Goal: Transaction & Acquisition: Book appointment/travel/reservation

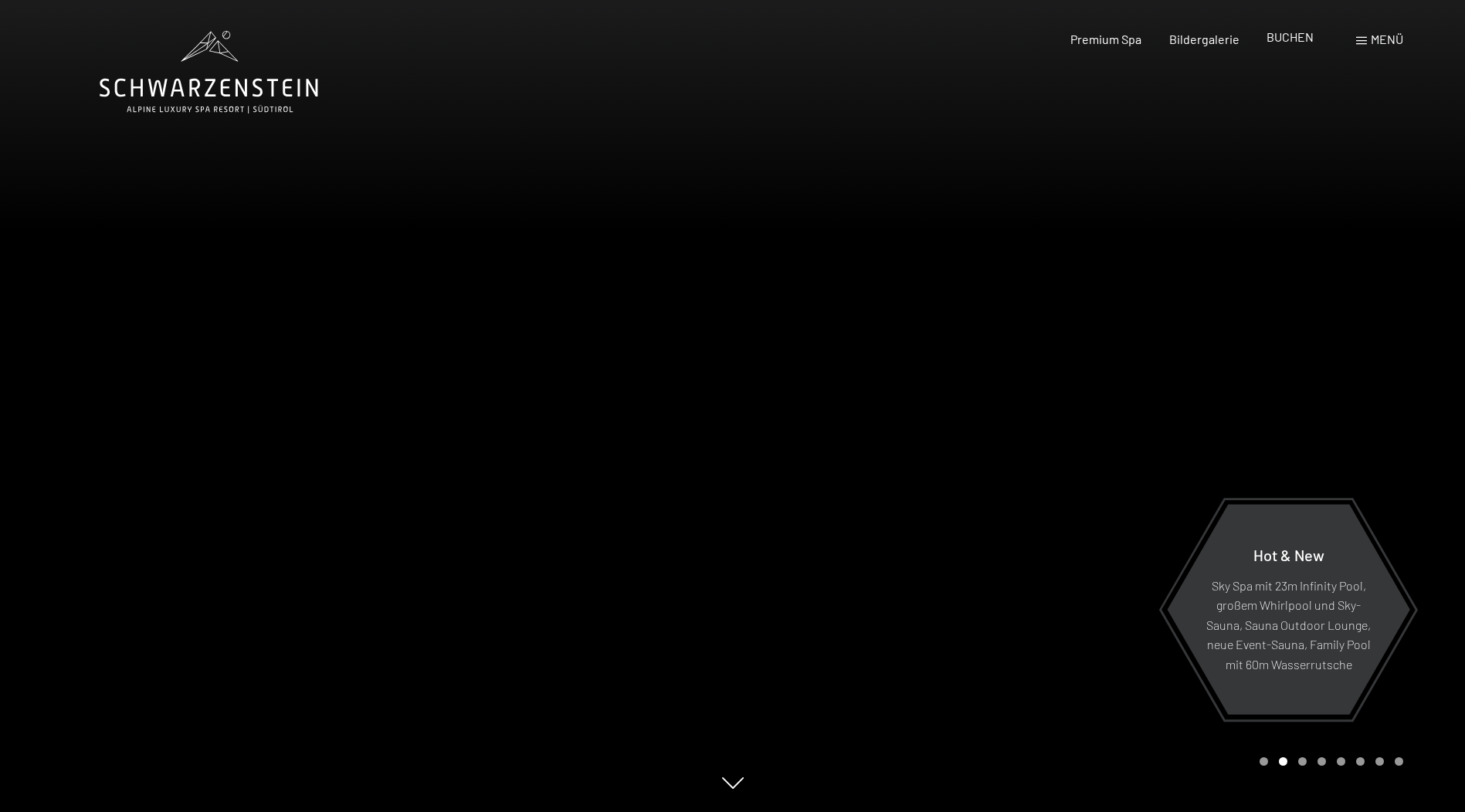
drag, startPoint x: 0, startPoint y: 0, endPoint x: 1291, endPoint y: 40, distance: 1291.6
click at [1291, 40] on span "BUCHEN" at bounding box center [1291, 36] width 47 height 15
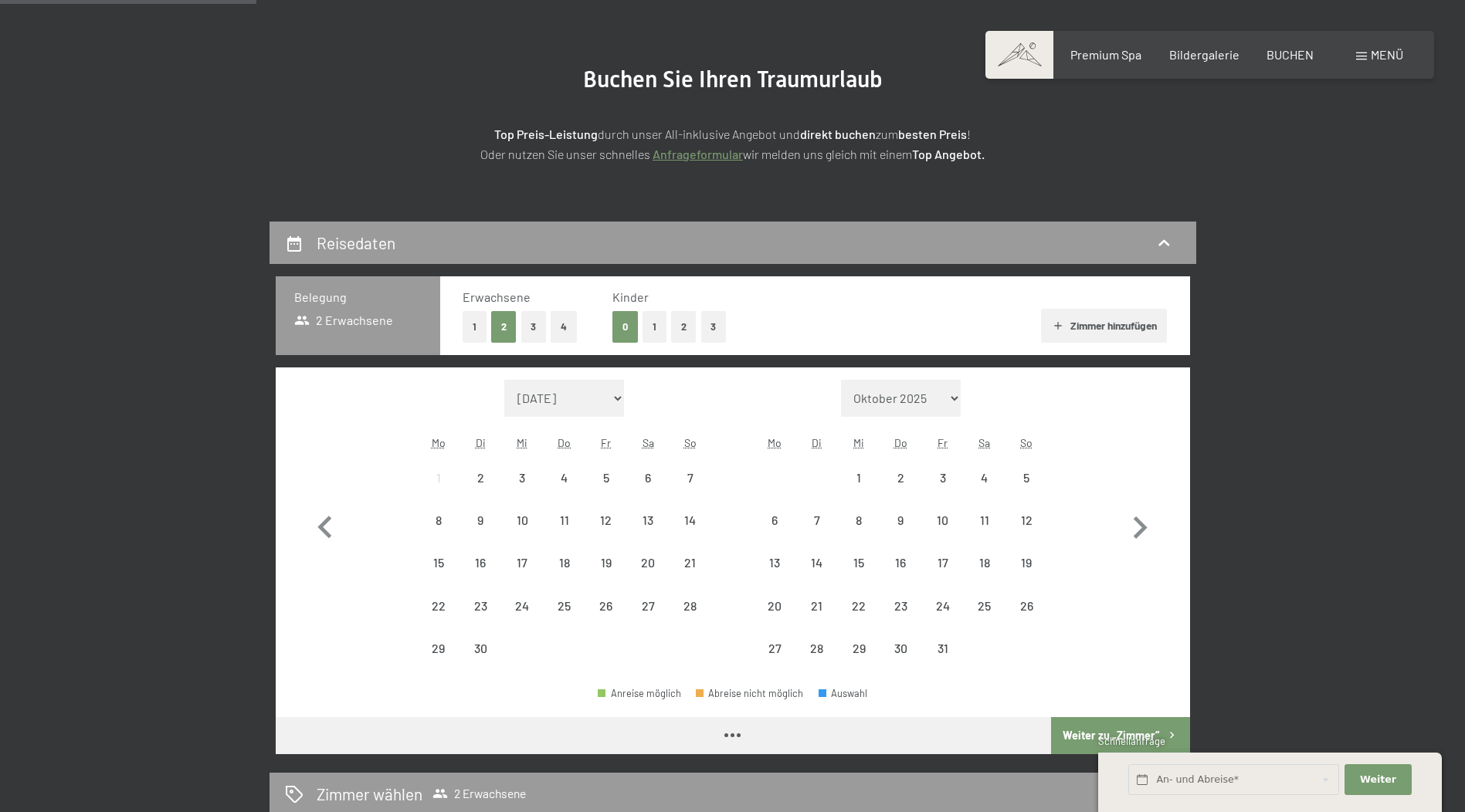
scroll to position [308, 0]
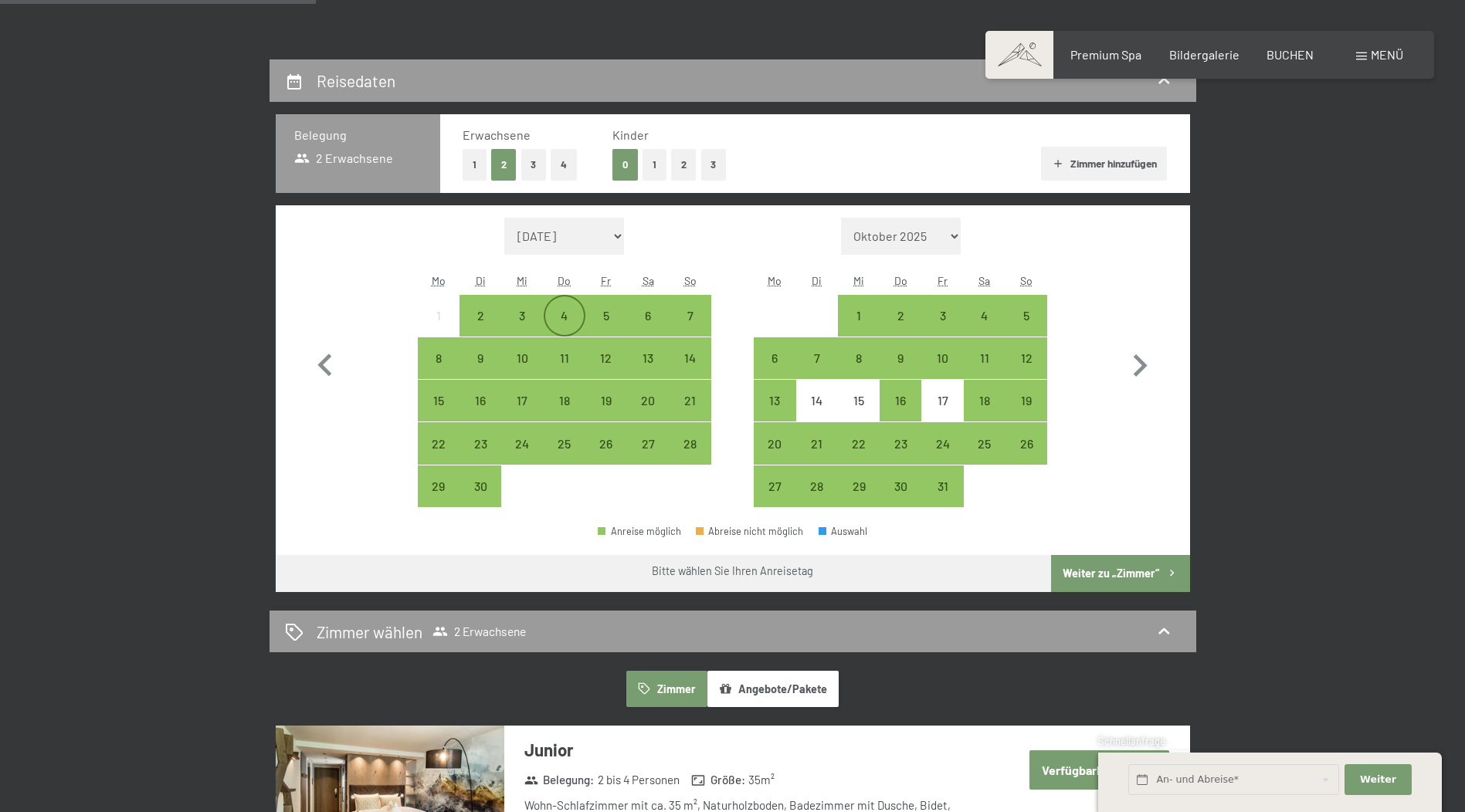
click at [552, 312] on div "4" at bounding box center [564, 328] width 38 height 38
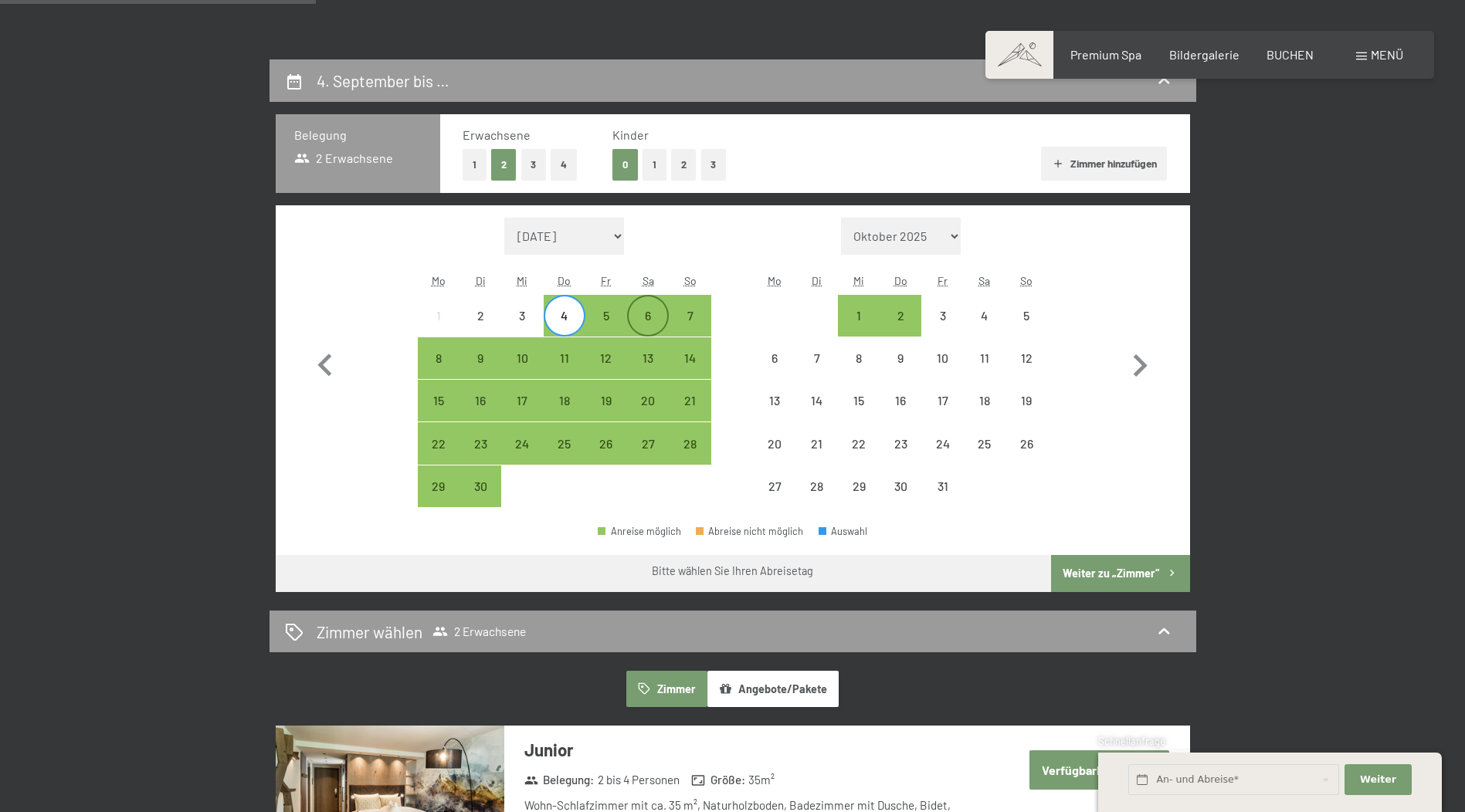
click at [631, 318] on div "6" at bounding box center [648, 328] width 38 height 38
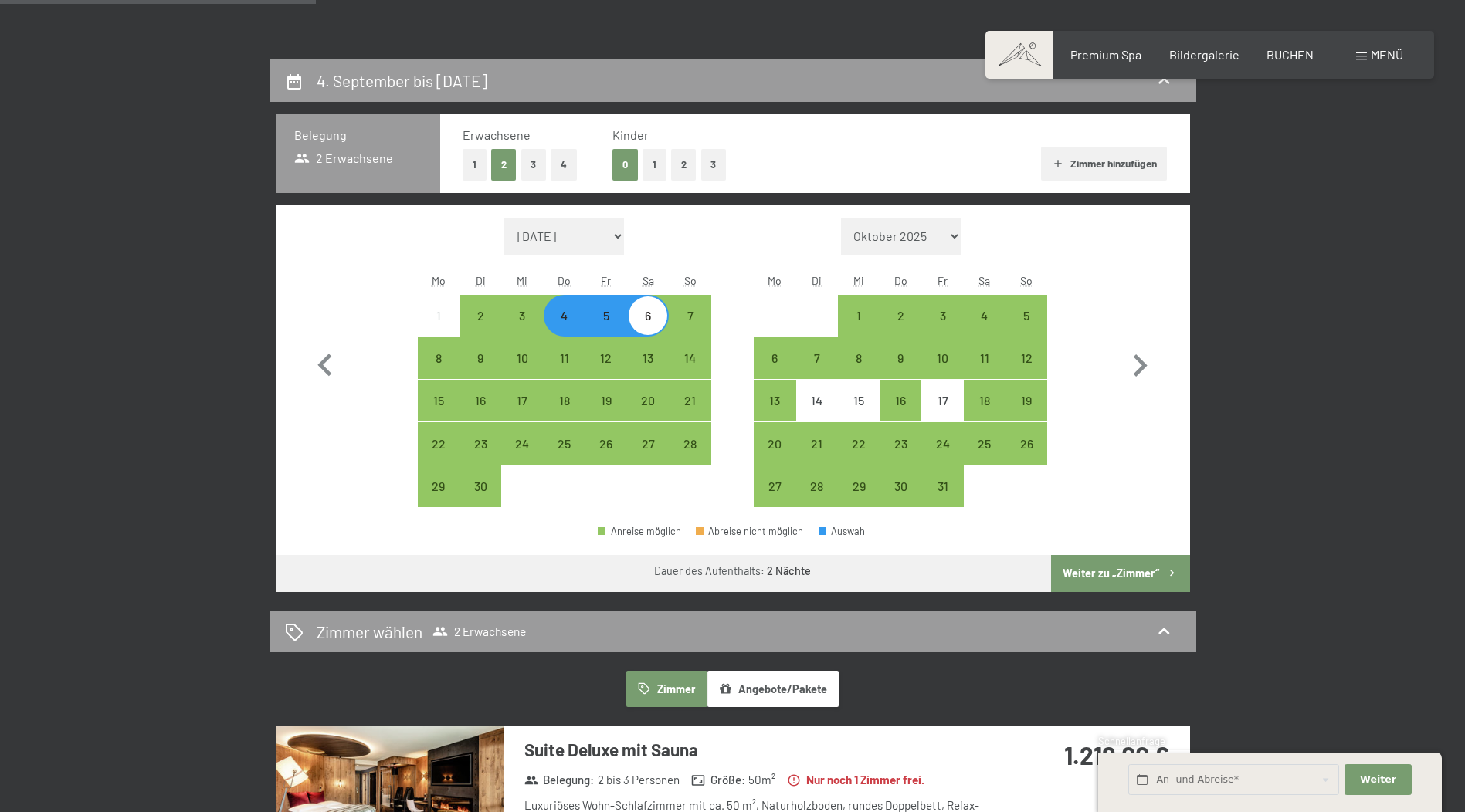
click at [1128, 574] on button "Weiter zu „Zimmer“" at bounding box center [1120, 574] width 138 height 37
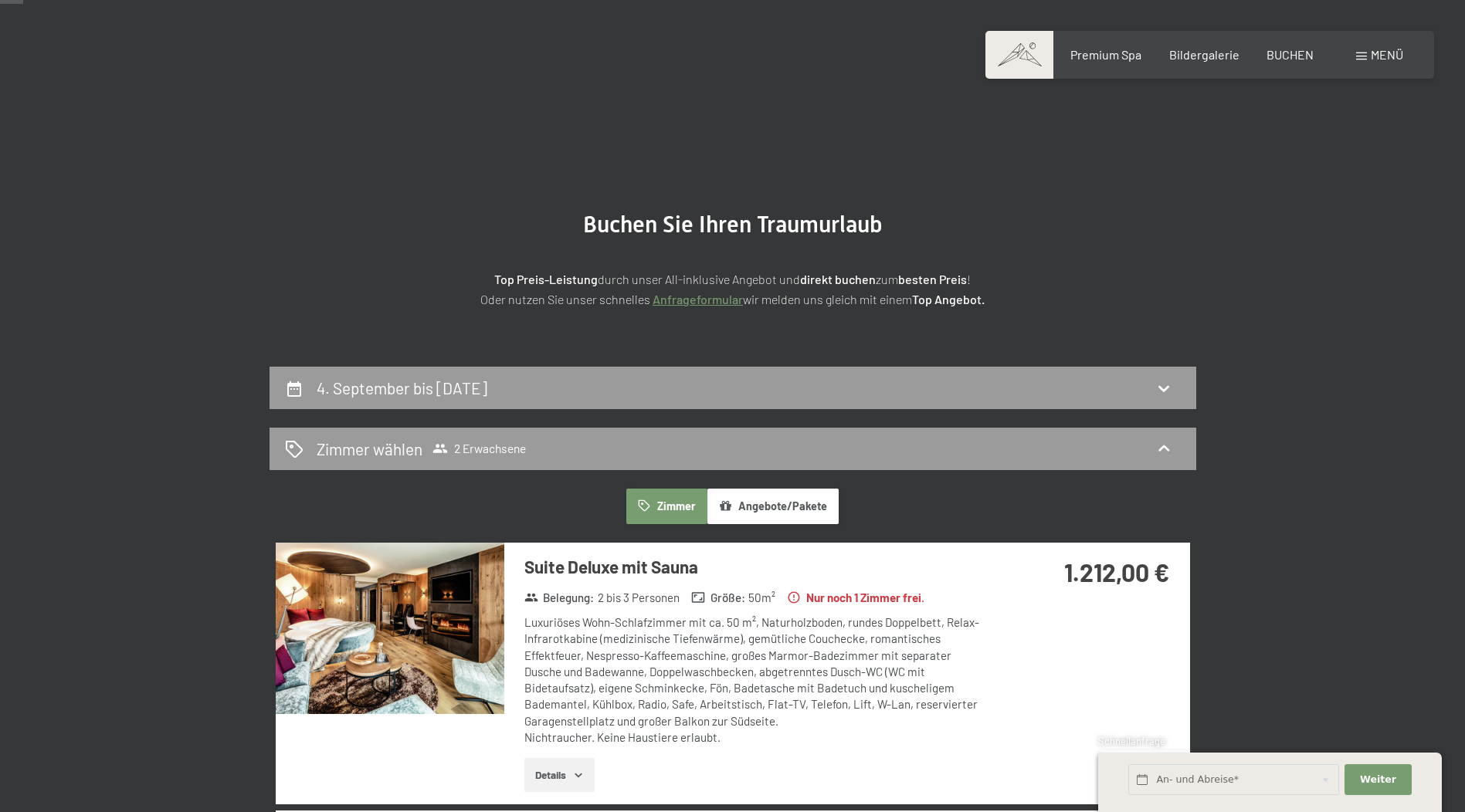
scroll to position [0, 0]
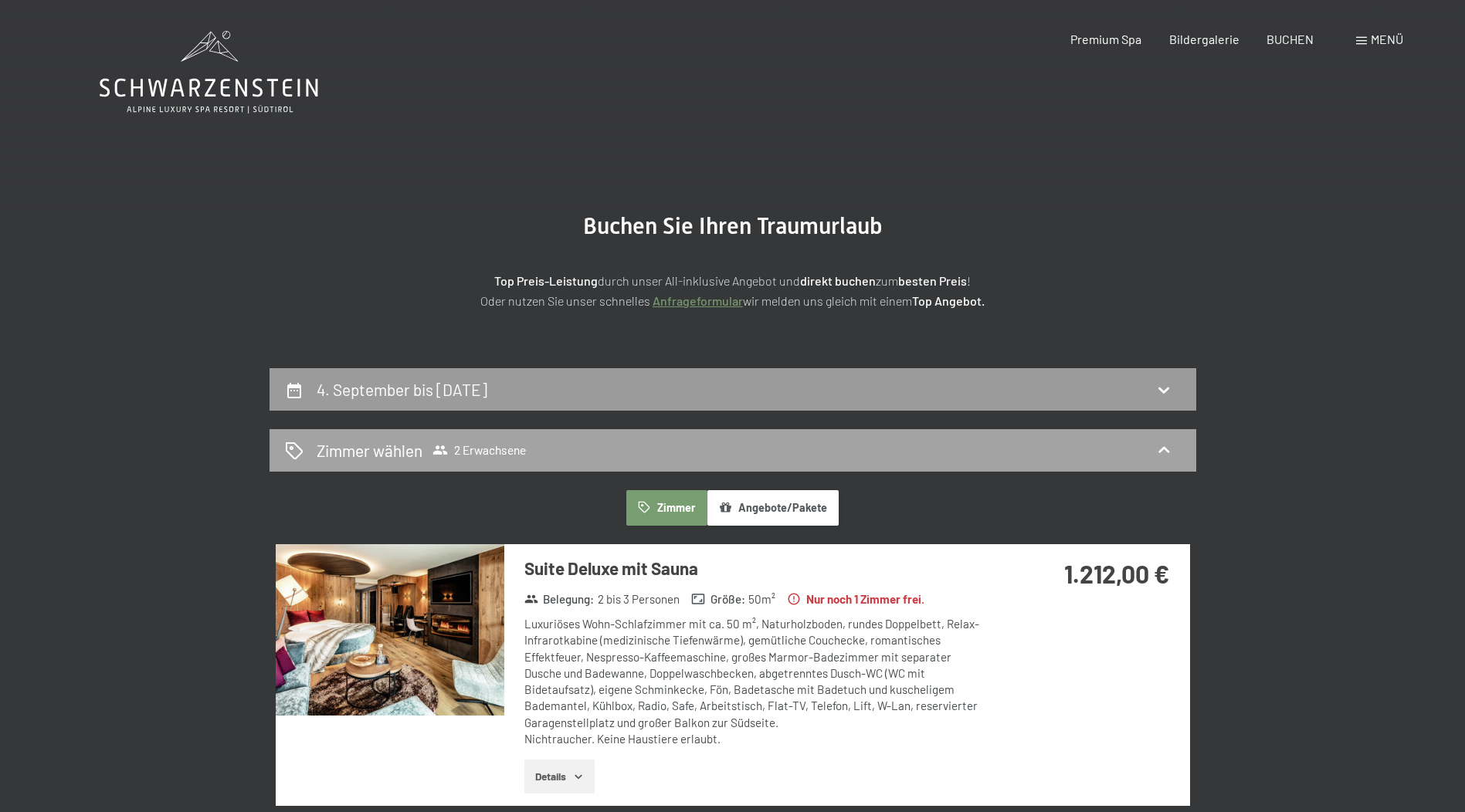
click at [504, 454] on span "2 Erwachsene" at bounding box center [479, 450] width 94 height 16
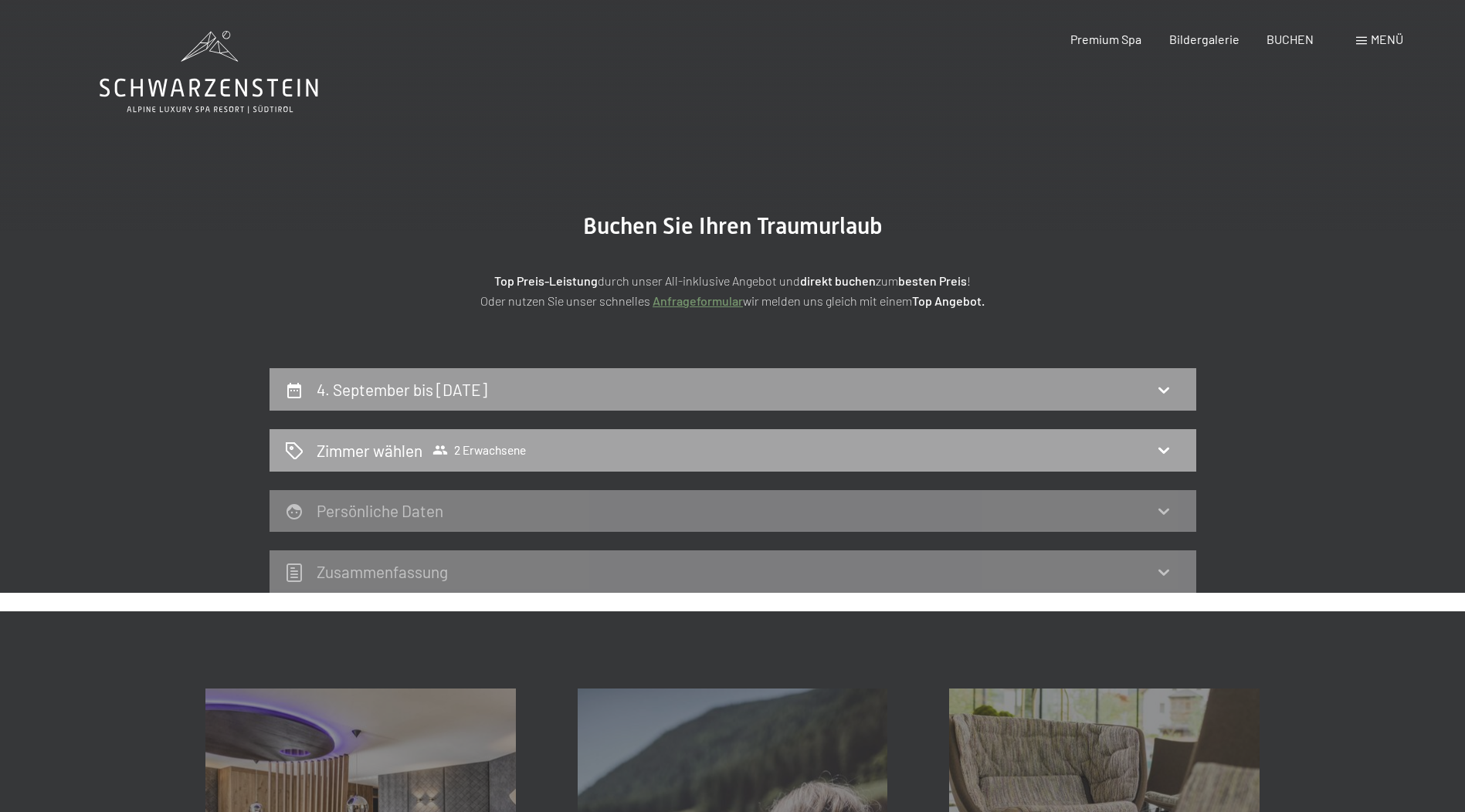
click at [1166, 446] on icon at bounding box center [1163, 449] width 19 height 19
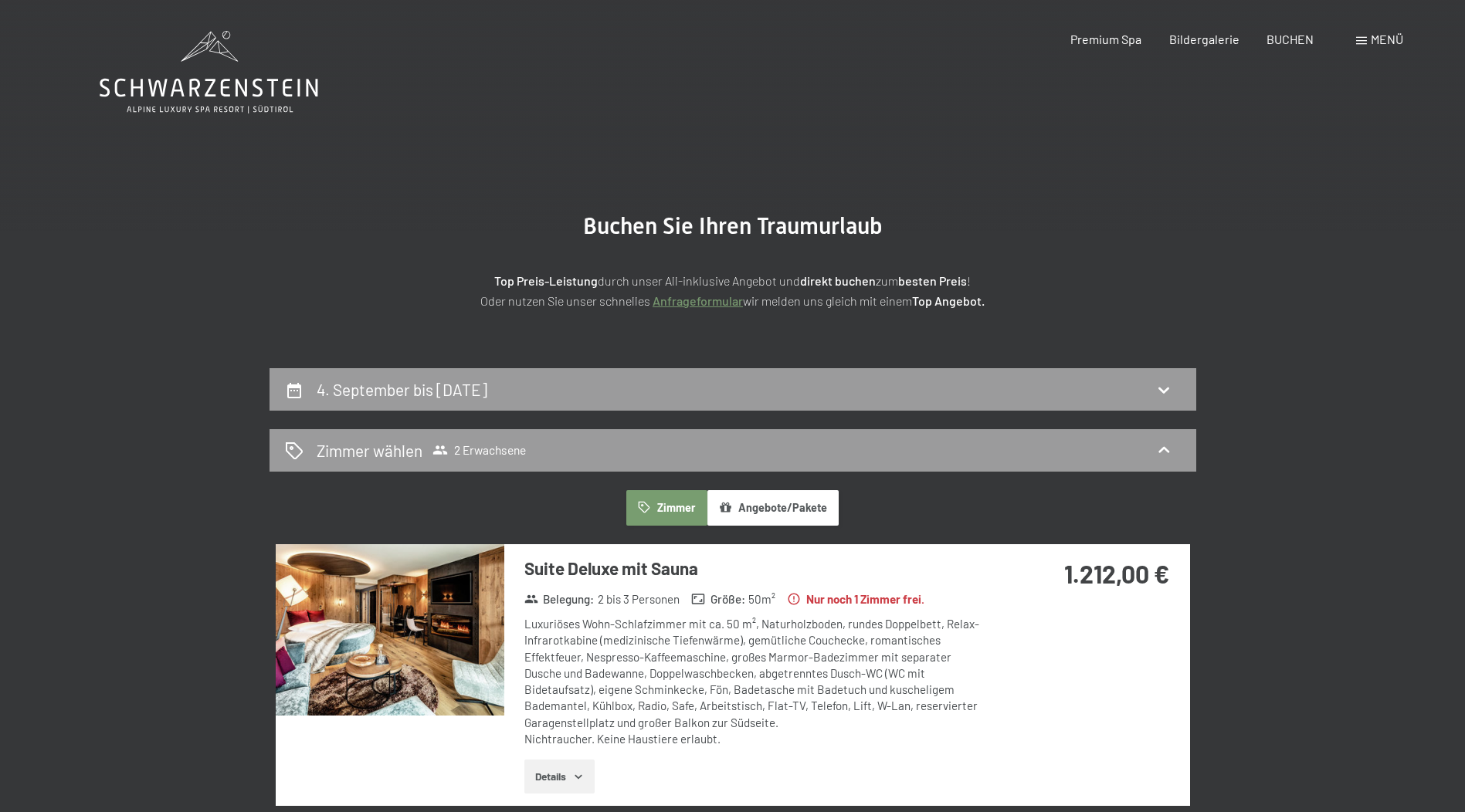
click at [618, 457] on span "Einwilligung Marketing*" at bounding box center [648, 451] width 127 height 16
click at [577, 457] on input "Einwilligung Marketing*" at bounding box center [569, 451] width 16 height 16
checkbox input "false"
click at [415, 391] on h2 "4. September bis 6. September 2025" at bounding box center [401, 389] width 171 height 20
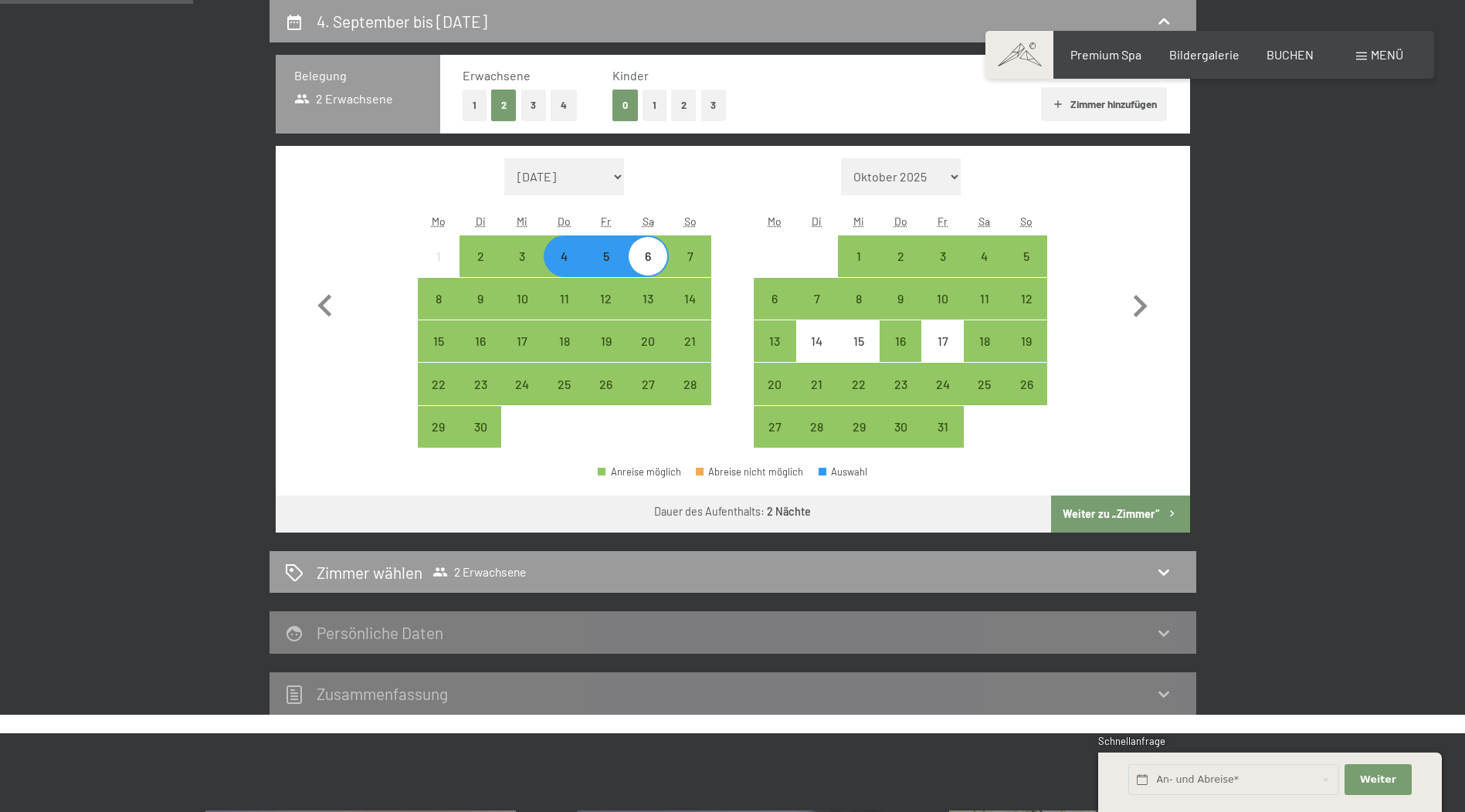
click at [472, 106] on button "1" at bounding box center [474, 105] width 24 height 32
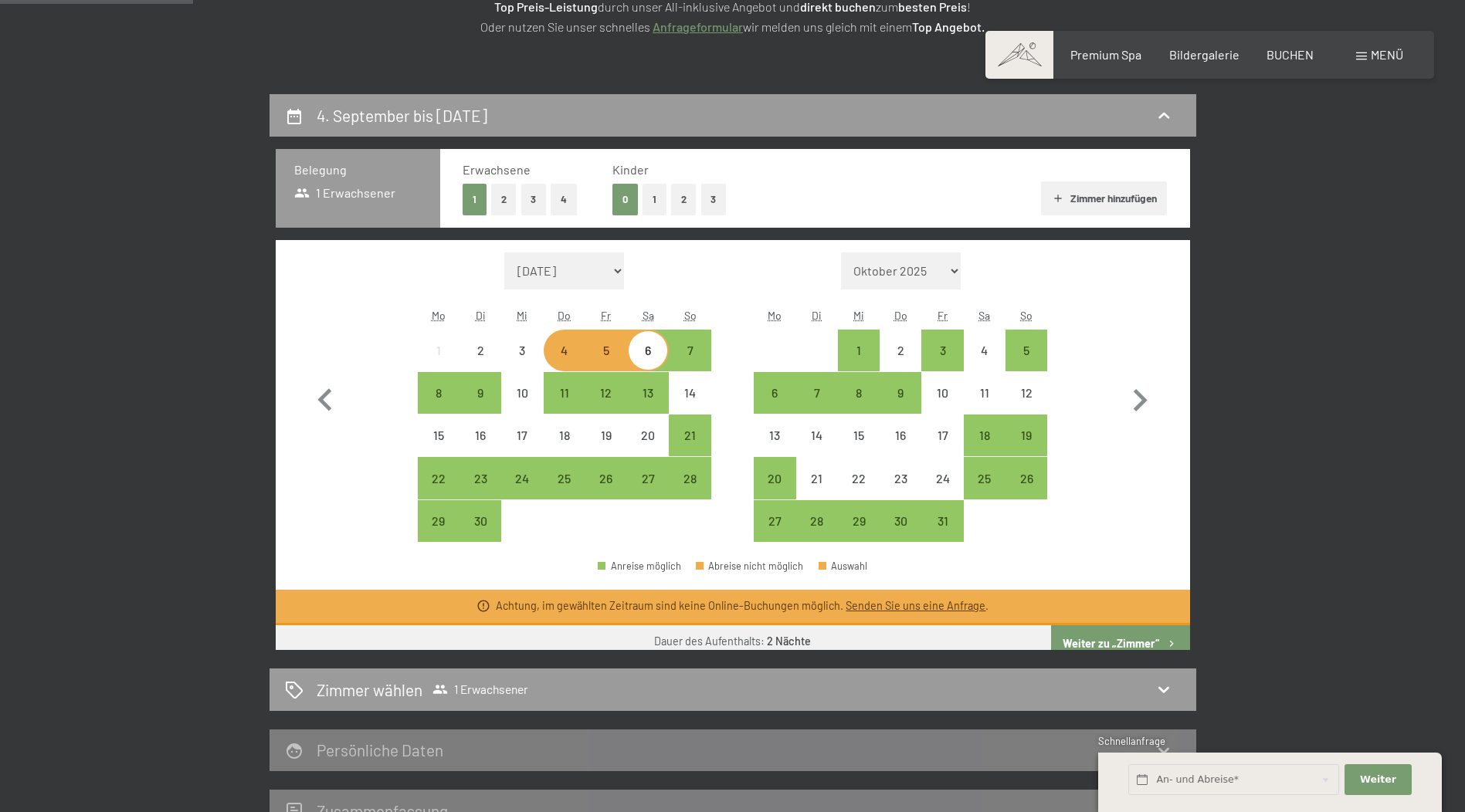
scroll to position [137, 0]
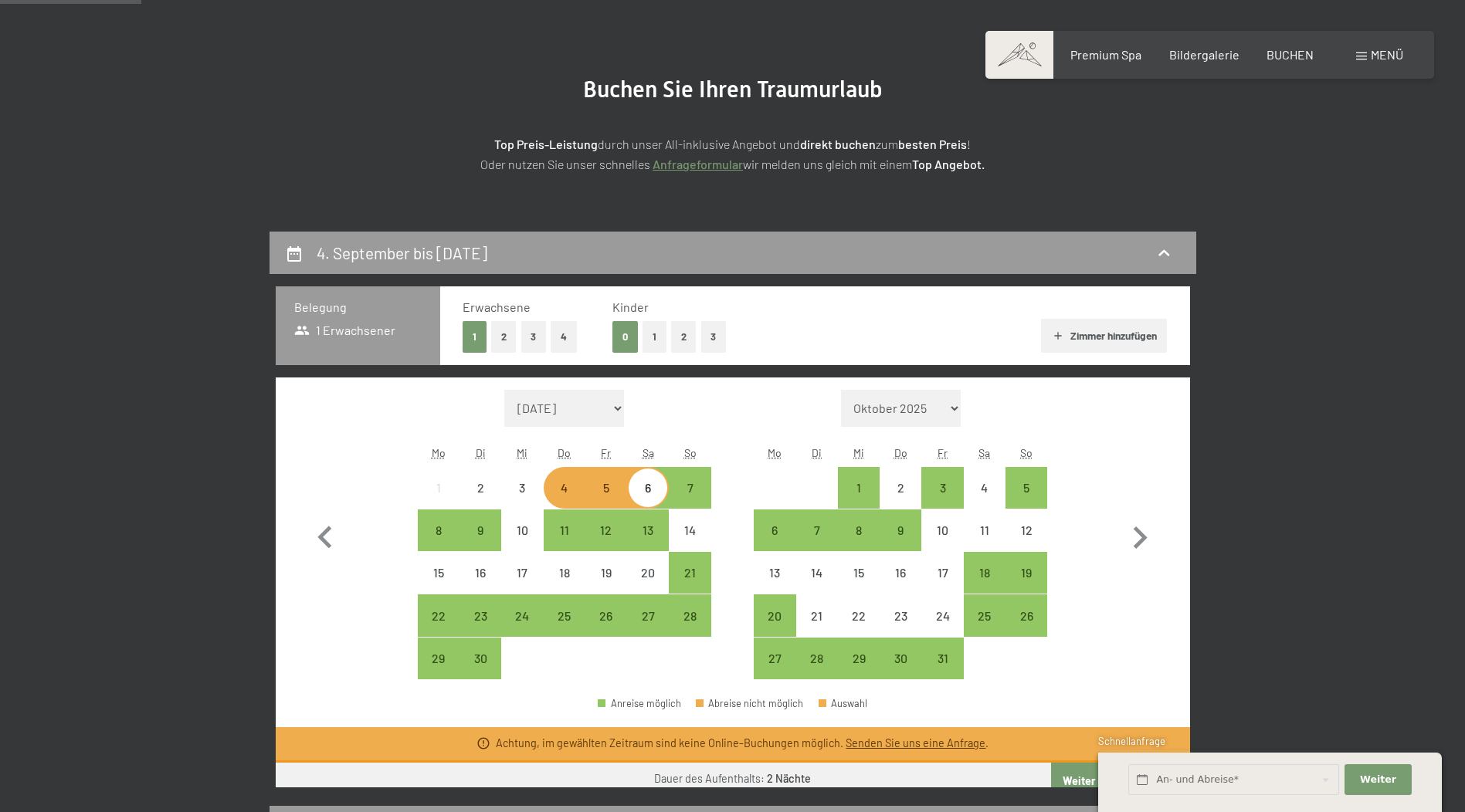
click at [503, 330] on button "2" at bounding box center [504, 337] width 26 height 32
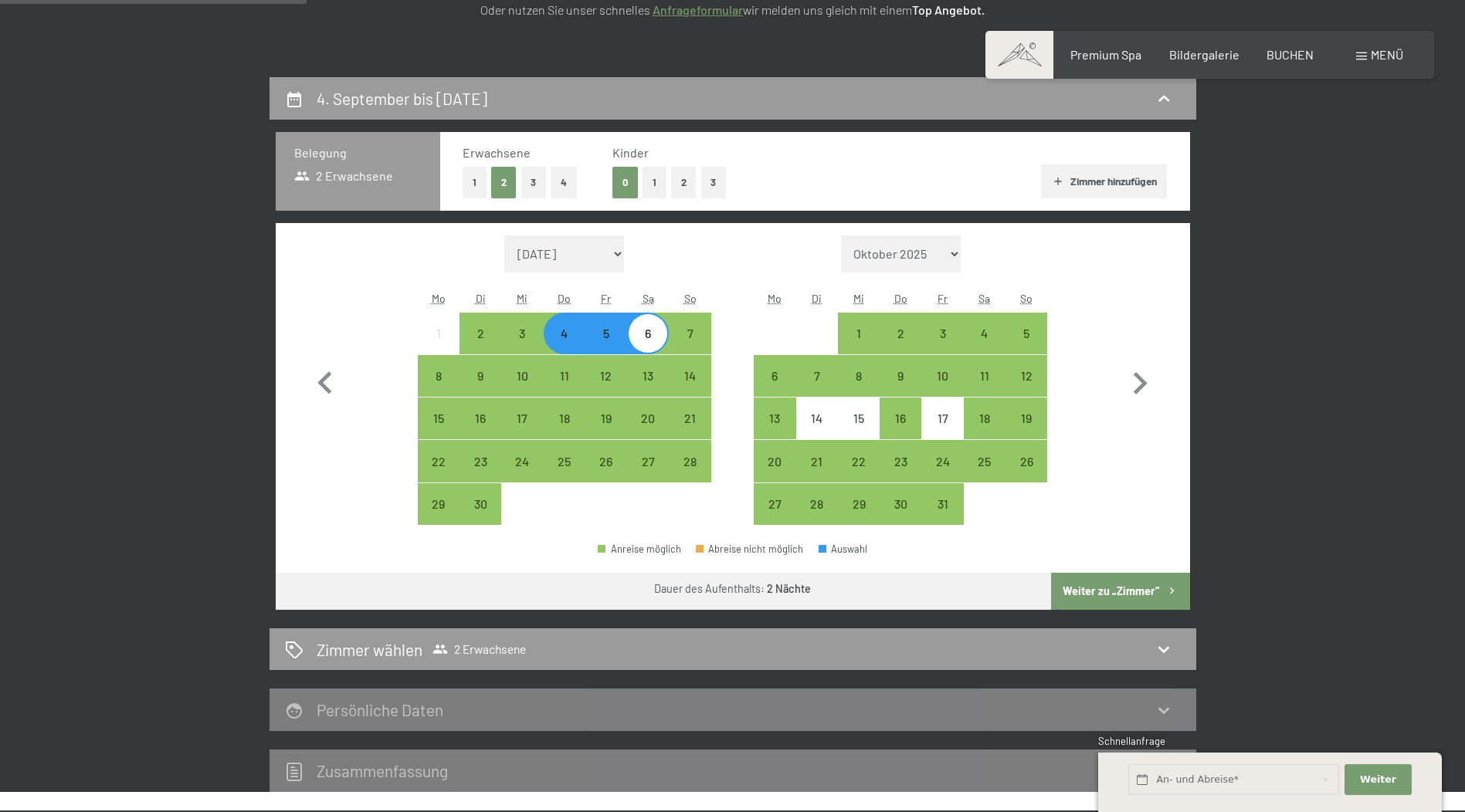
click at [1117, 596] on button "Weiter zu „Zimmer“" at bounding box center [1120, 591] width 138 height 37
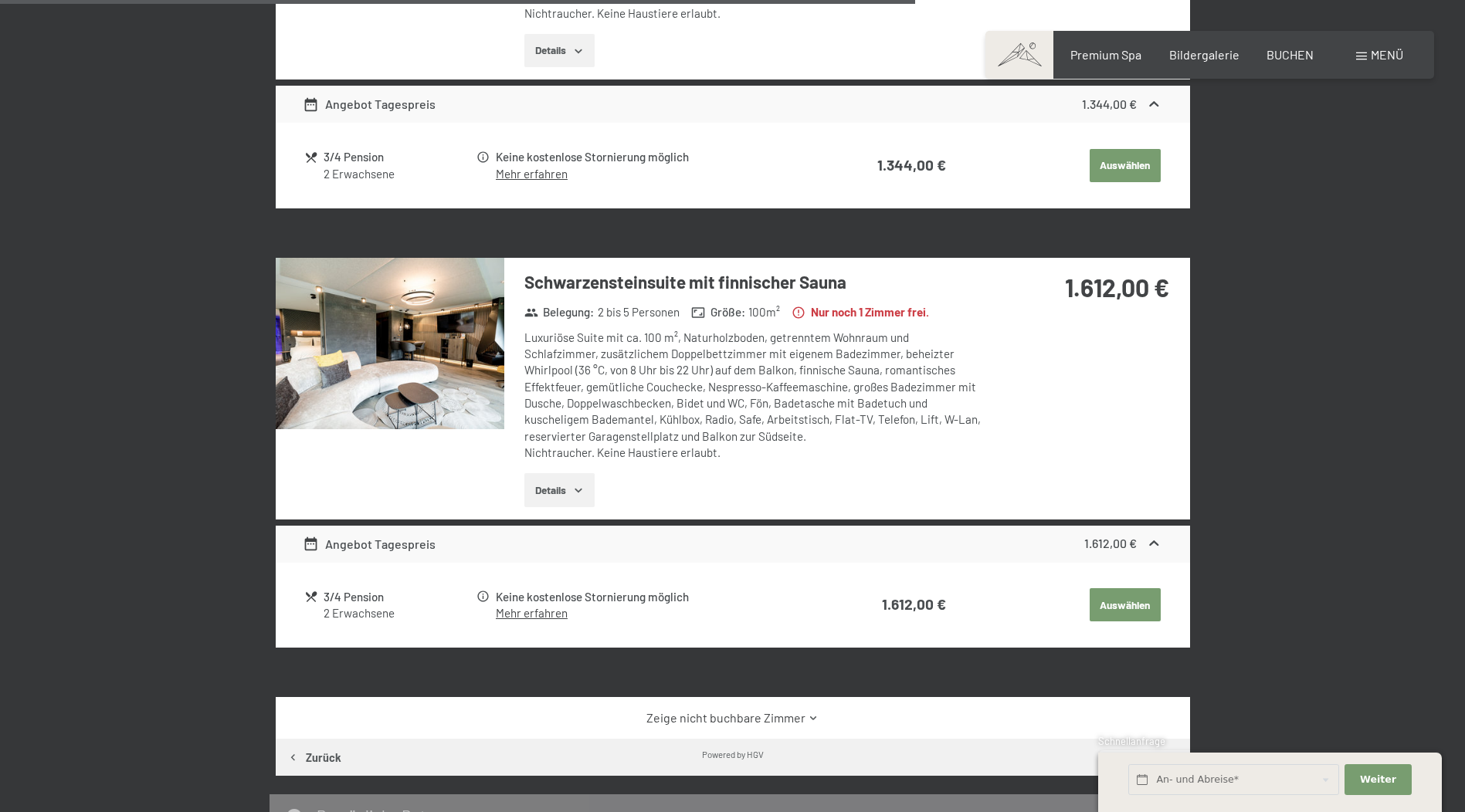
scroll to position [1603, 0]
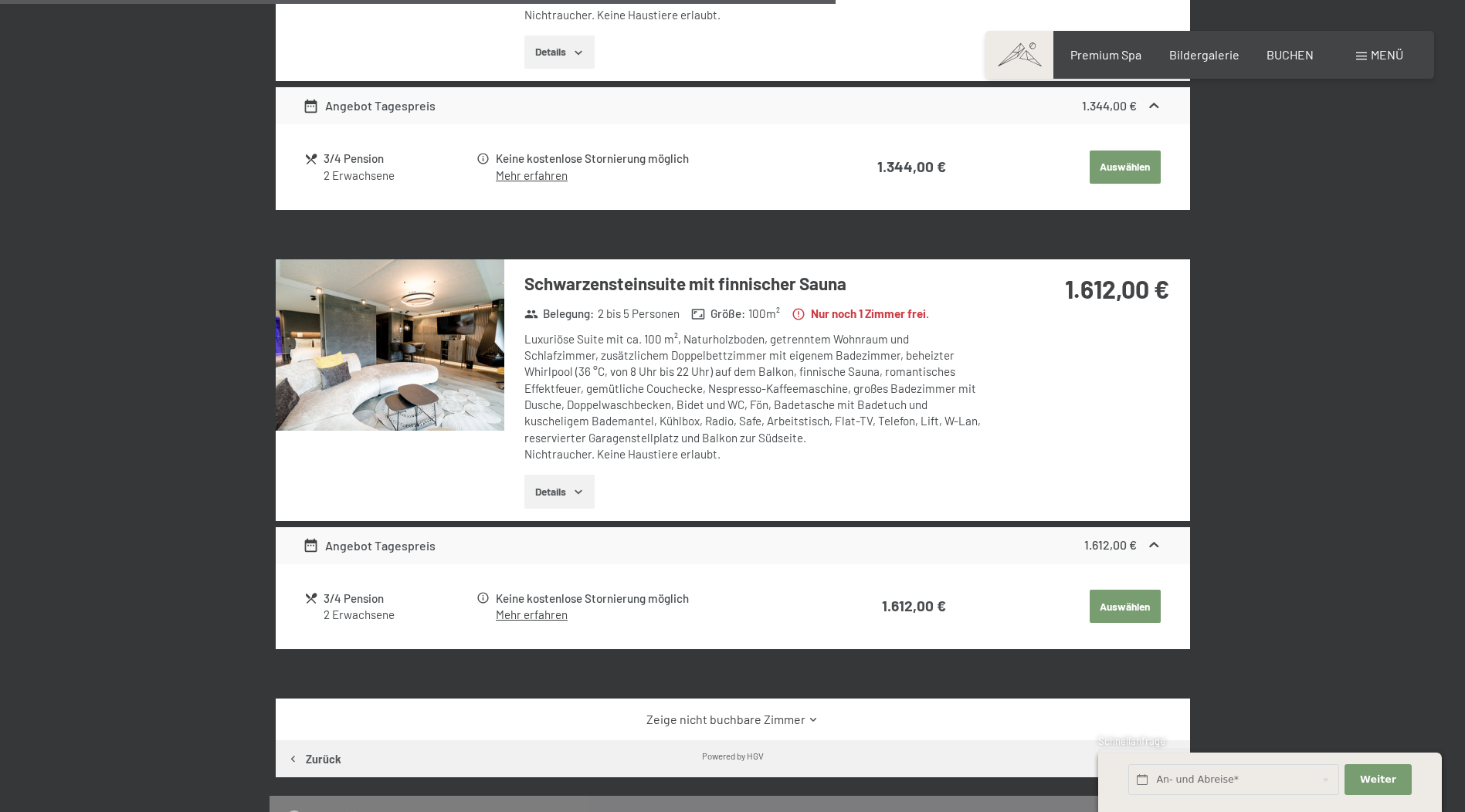
click at [440, 386] on img at bounding box center [390, 345] width 229 height 171
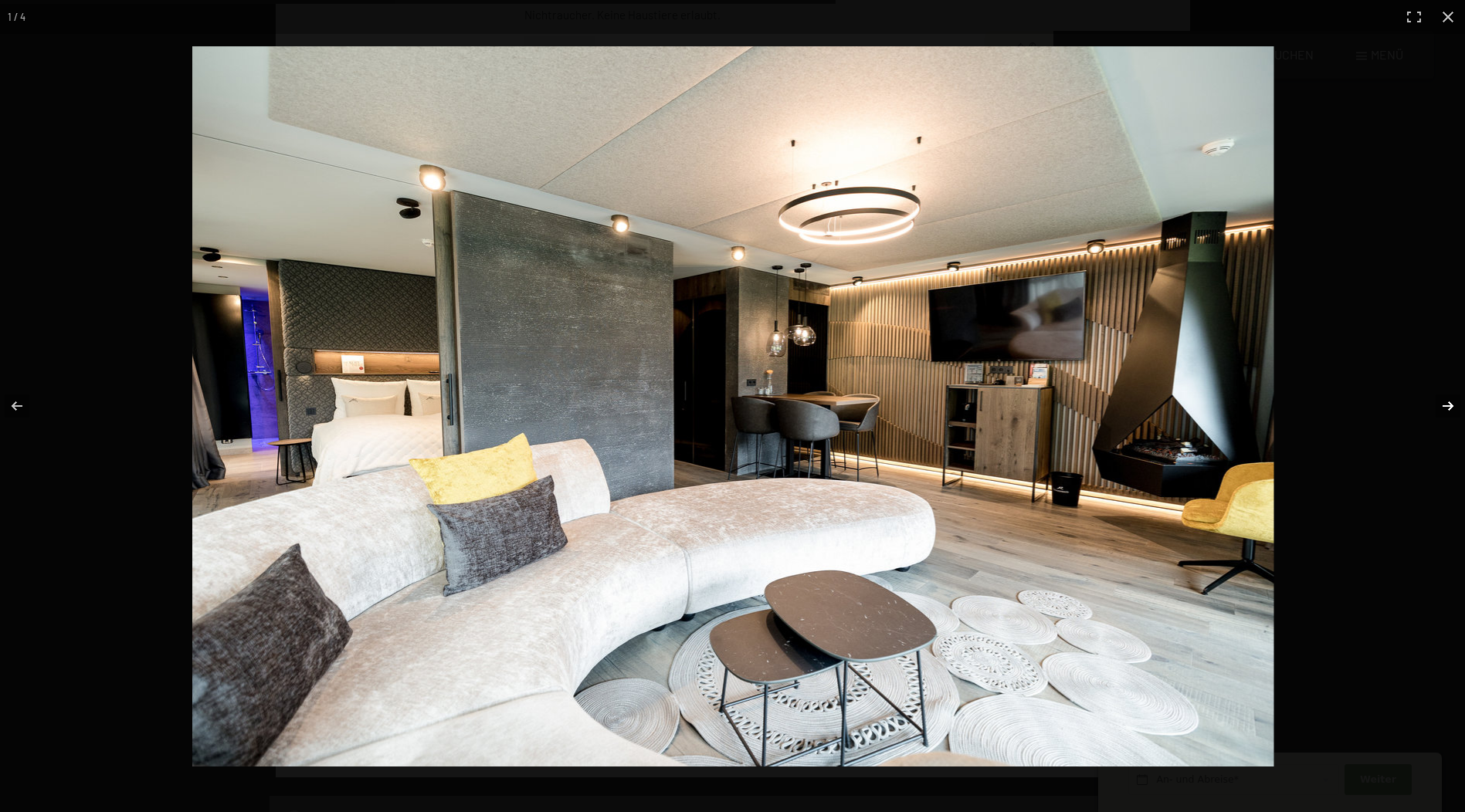
click at [1448, 402] on button "button" at bounding box center [1437, 406] width 54 height 77
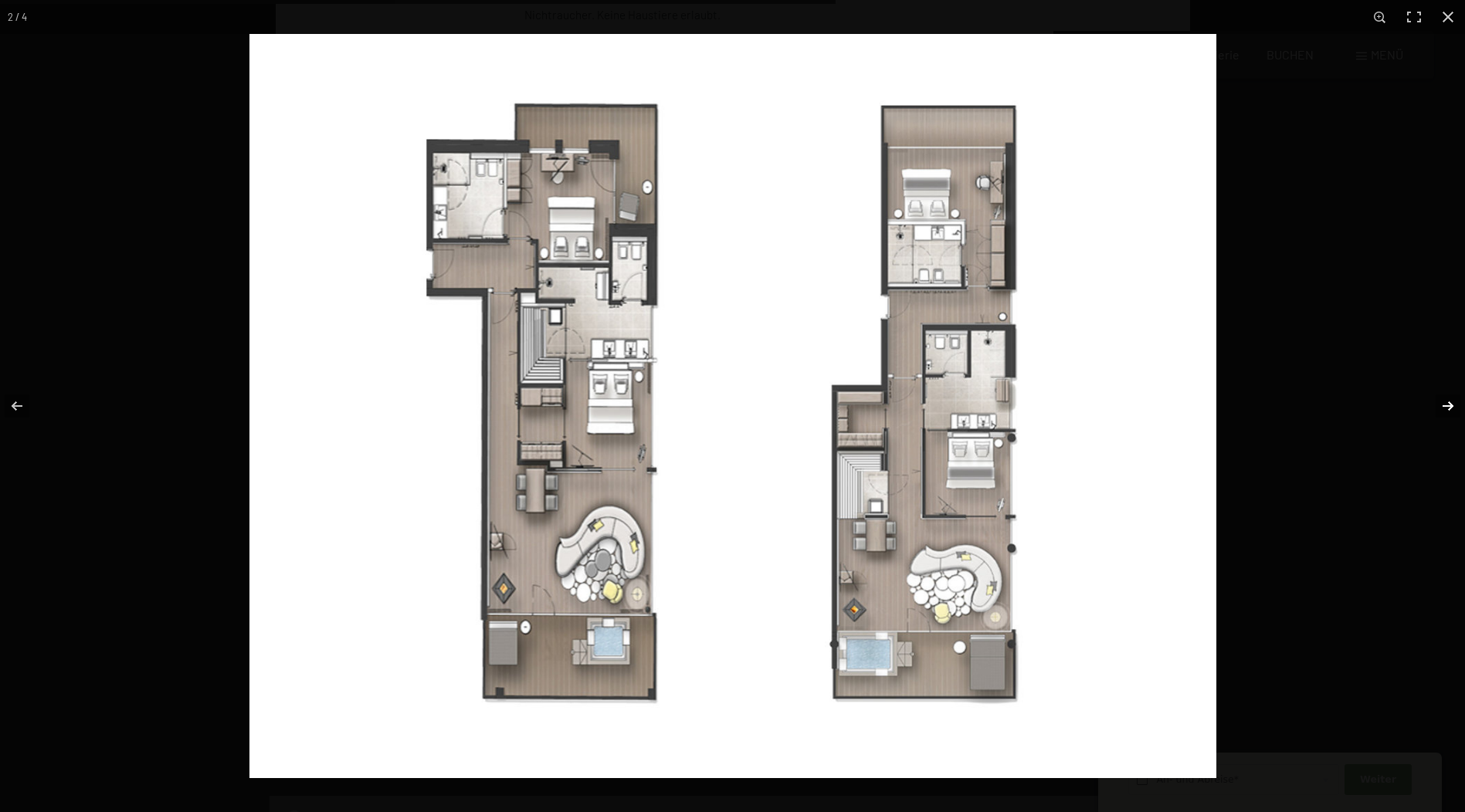
click at [1447, 403] on button "button" at bounding box center [1437, 406] width 54 height 77
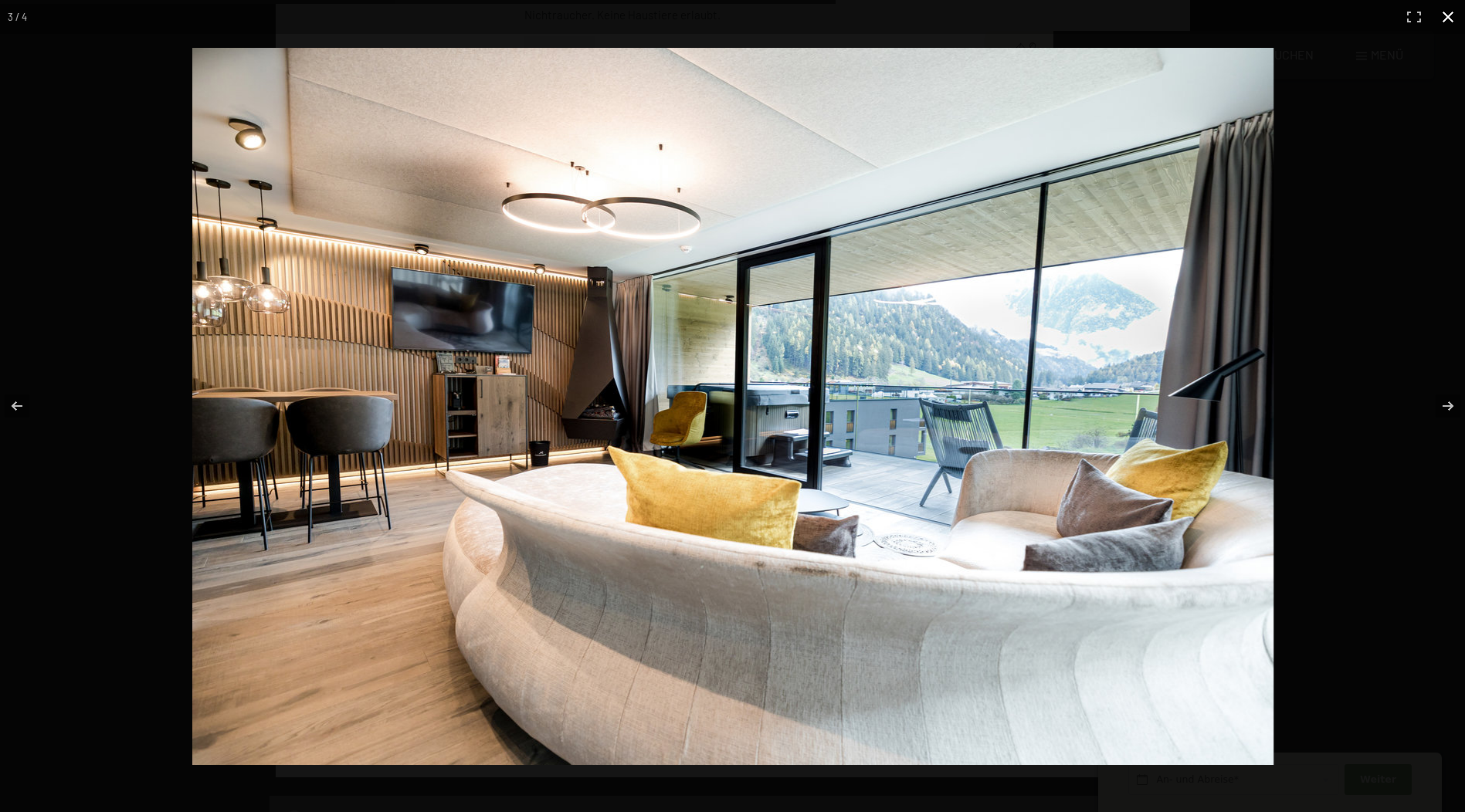
click at [1448, 19] on button "button" at bounding box center [1447, 17] width 34 height 34
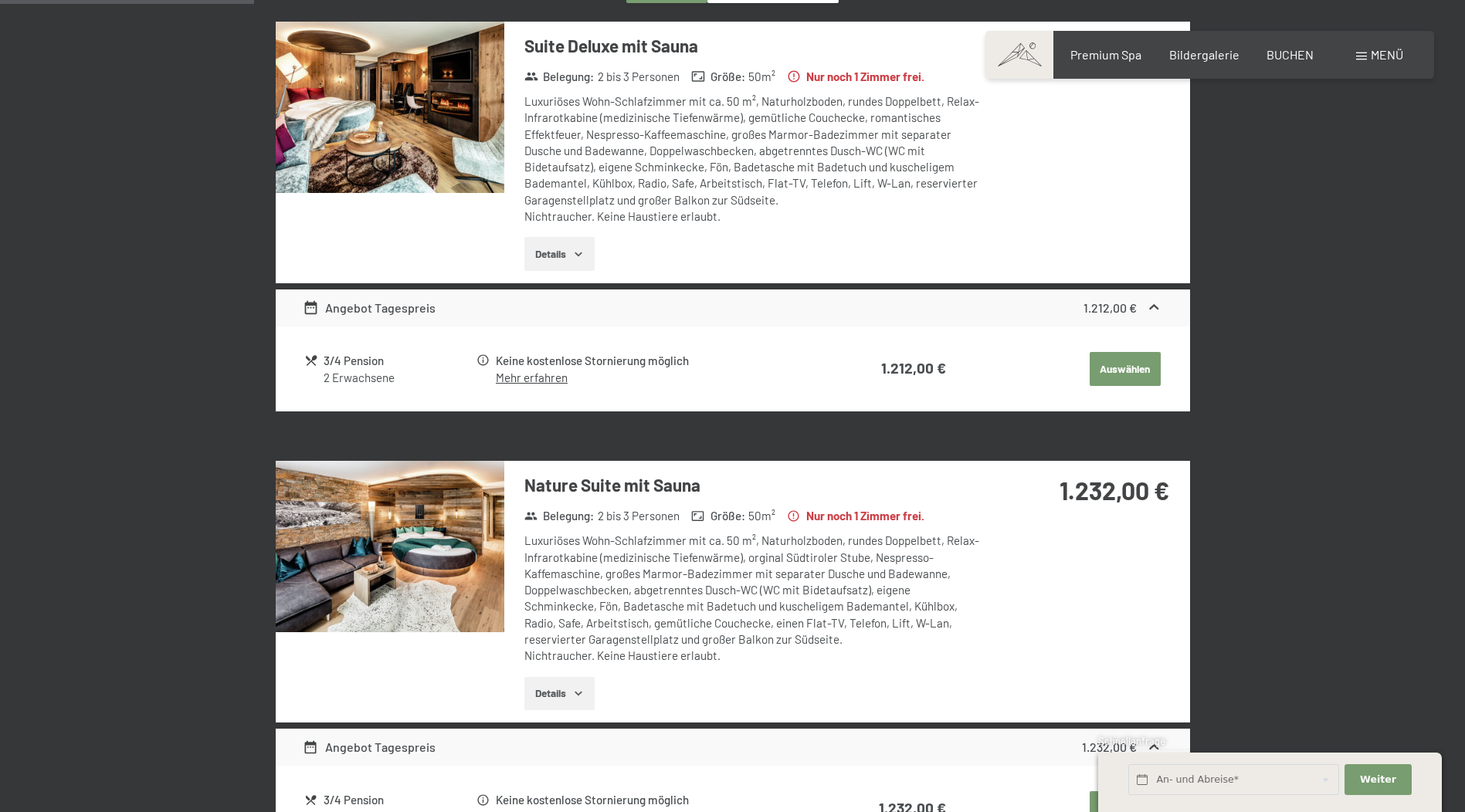
scroll to position [369, 0]
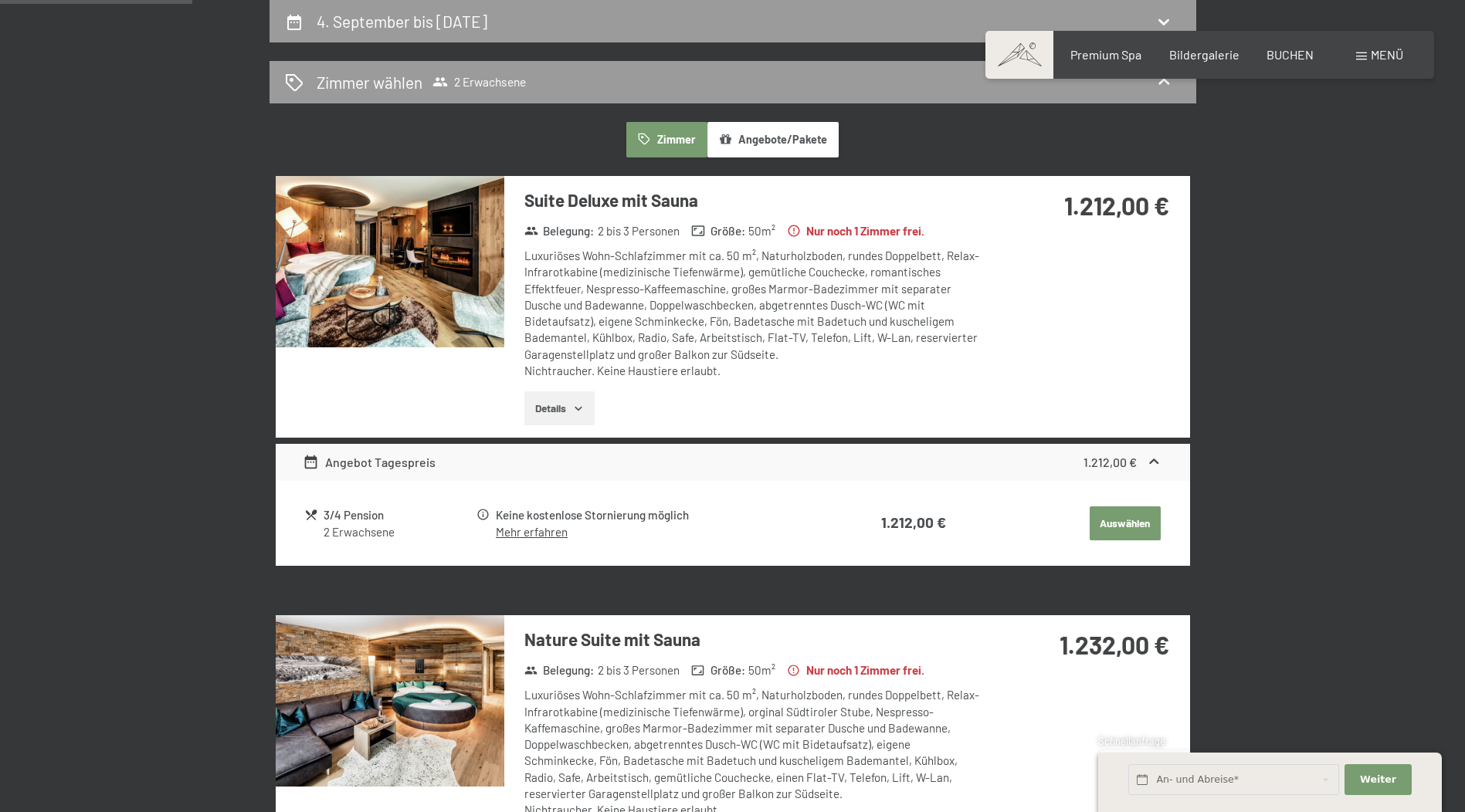
click at [461, 241] on img at bounding box center [390, 262] width 229 height 171
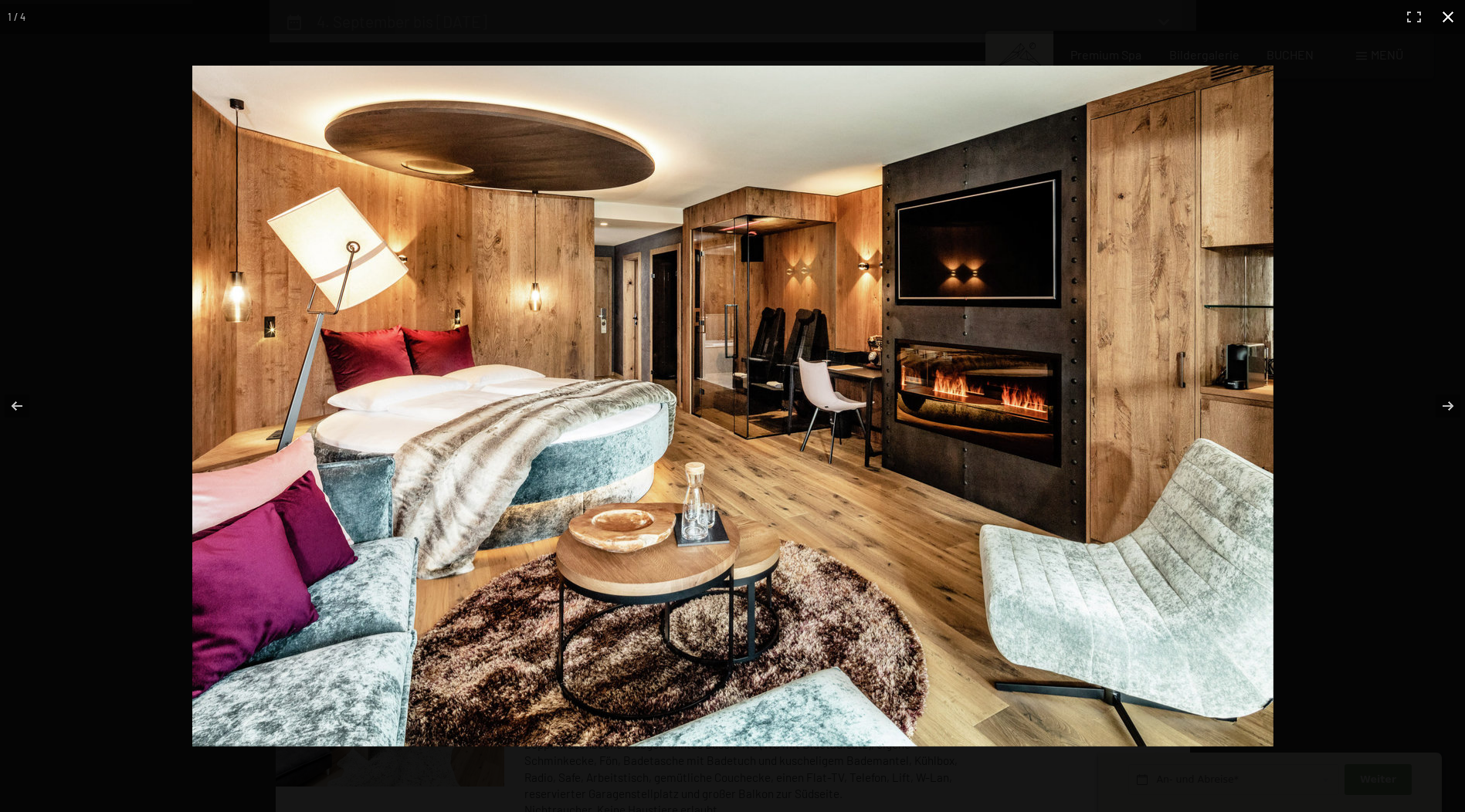
click at [1448, 14] on button "button" at bounding box center [1447, 17] width 34 height 34
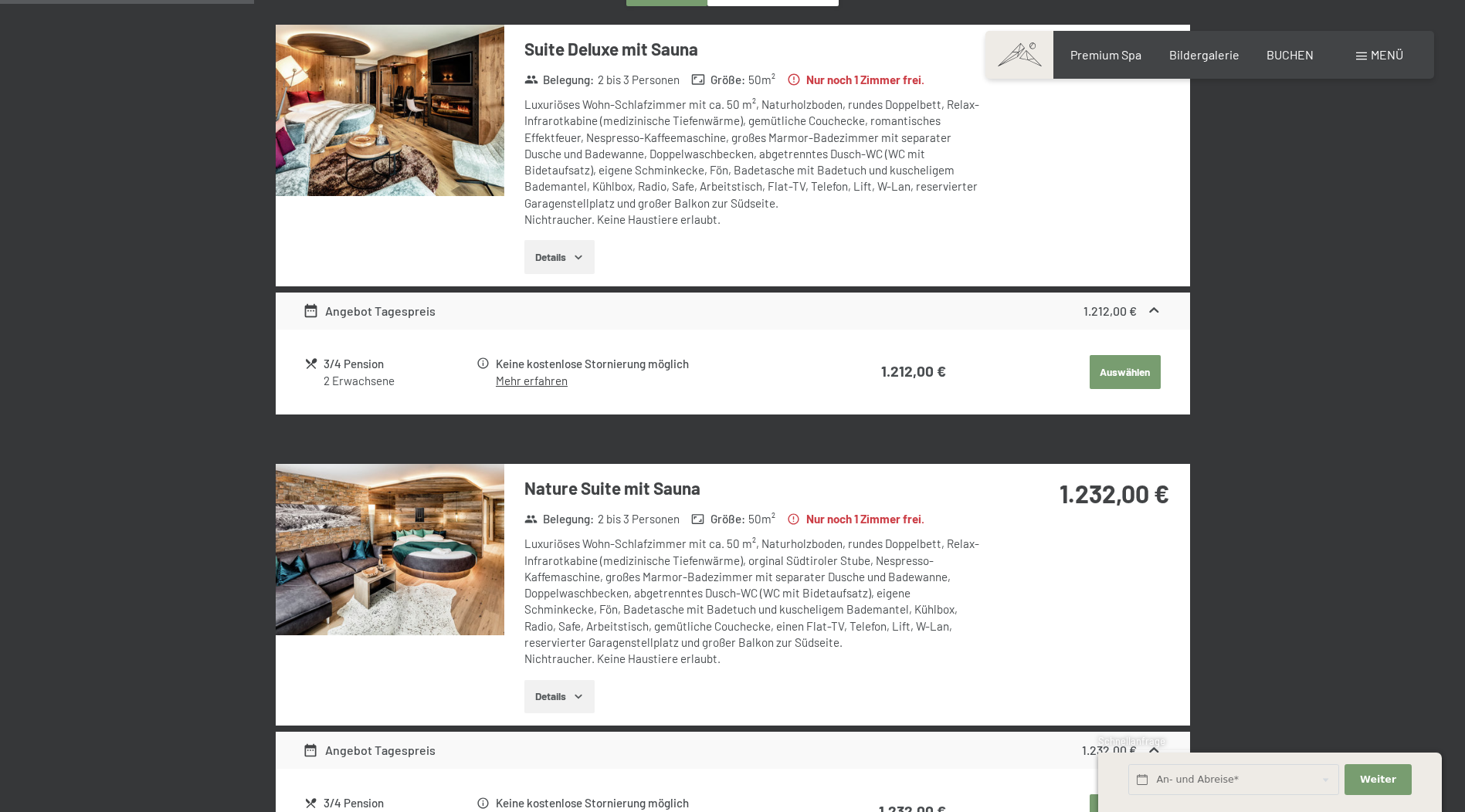
scroll to position [522, 0]
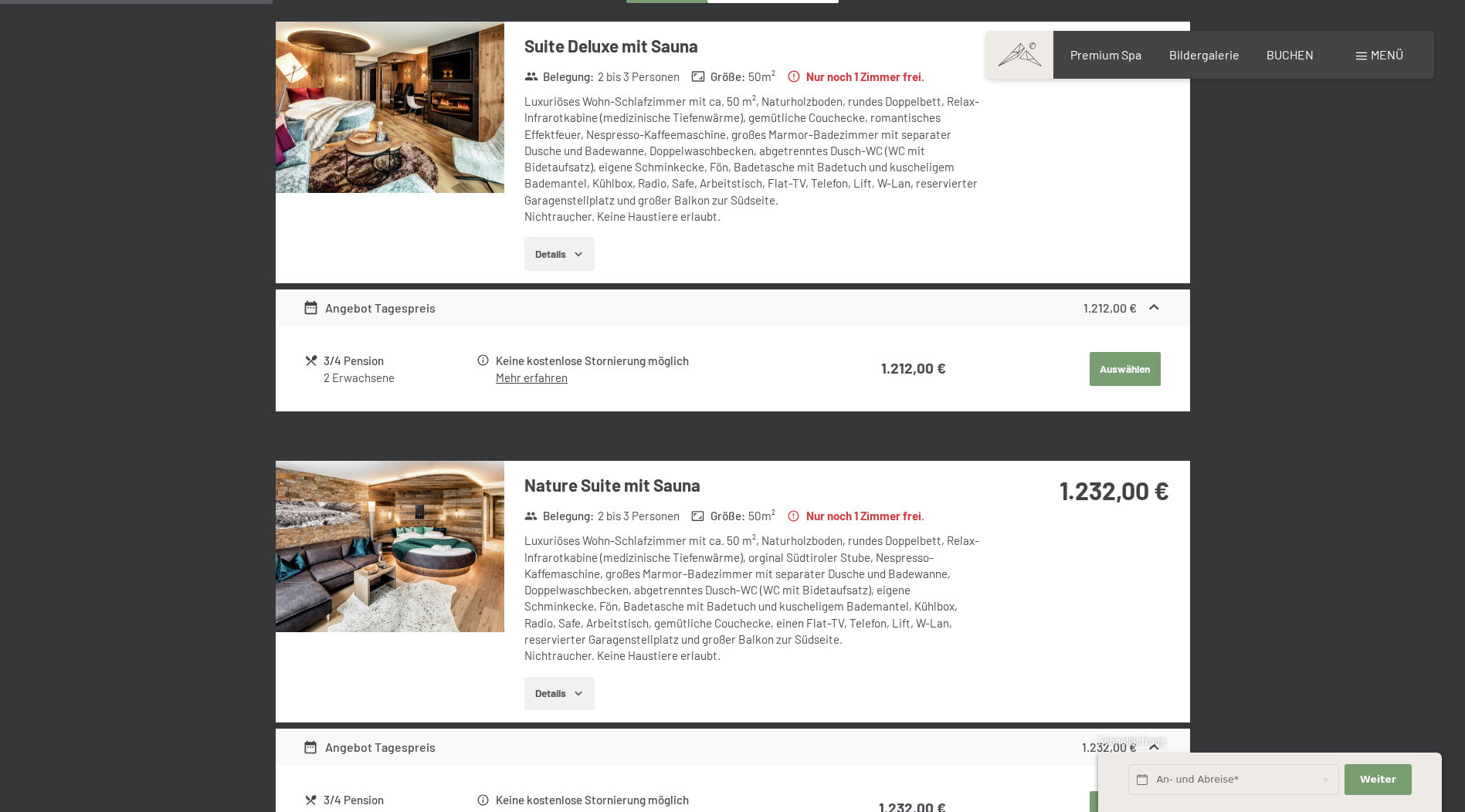
click at [462, 527] on img at bounding box center [390, 547] width 229 height 171
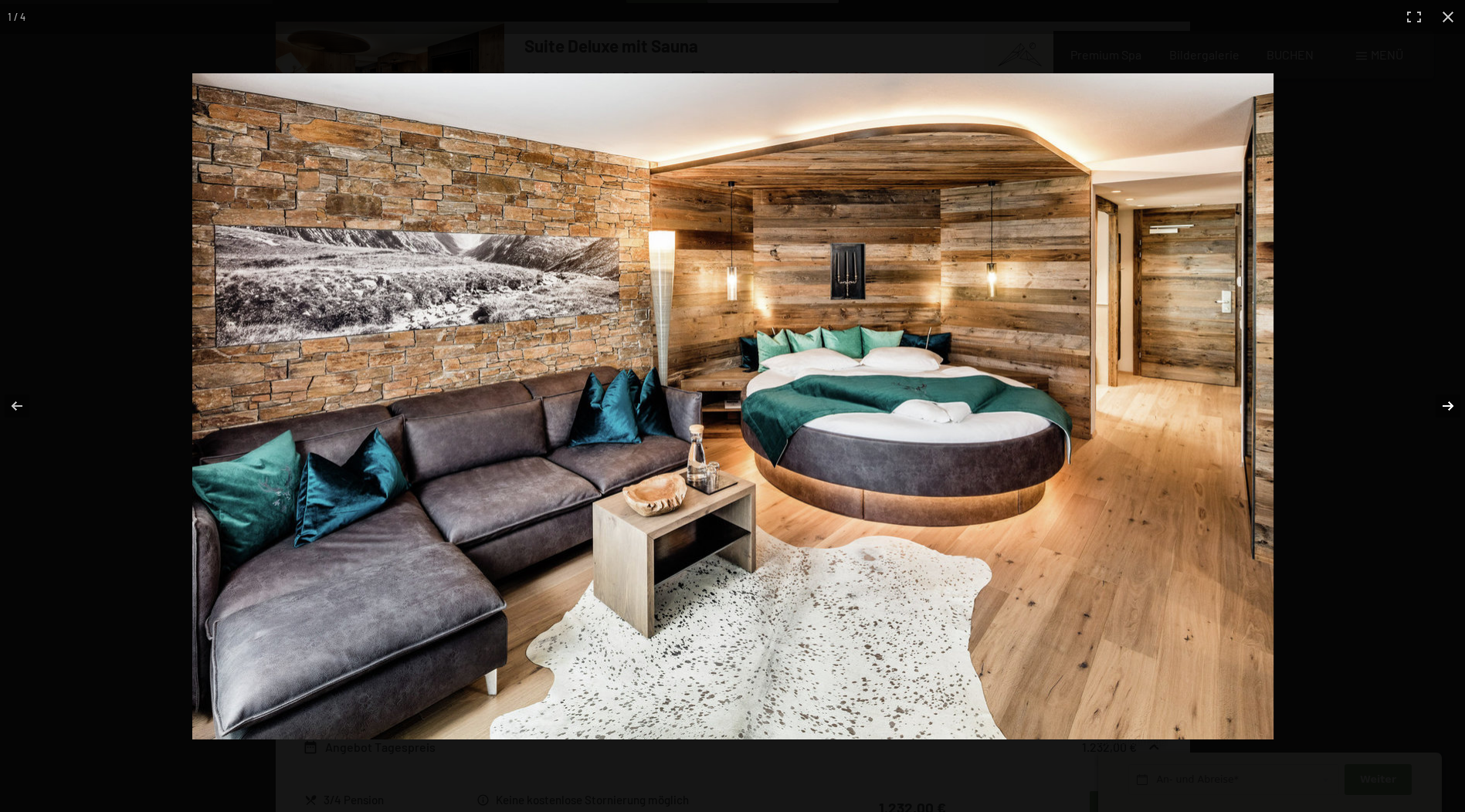
click at [1450, 404] on button "button" at bounding box center [1437, 406] width 54 height 77
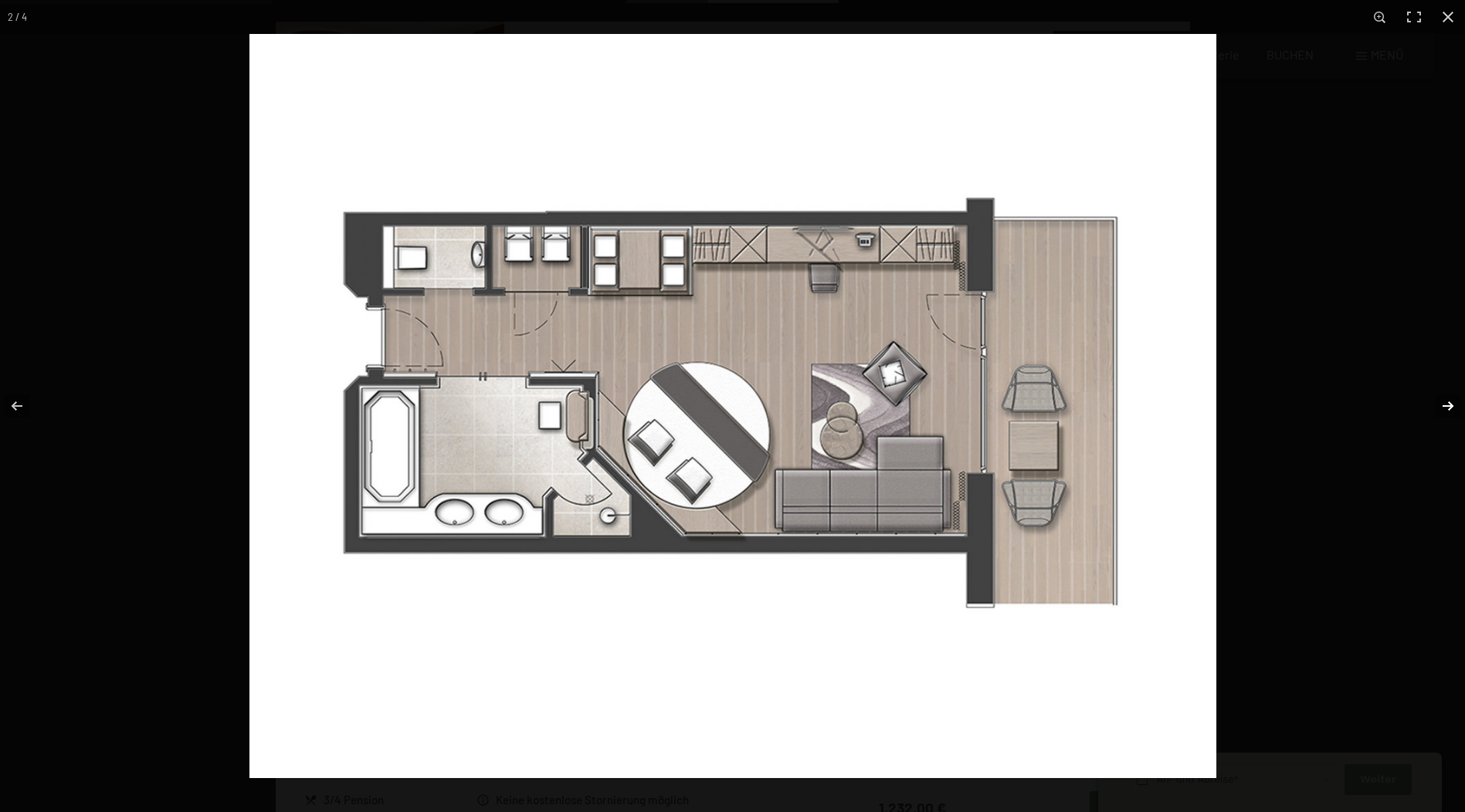
click at [1447, 405] on button "button" at bounding box center [1437, 406] width 54 height 77
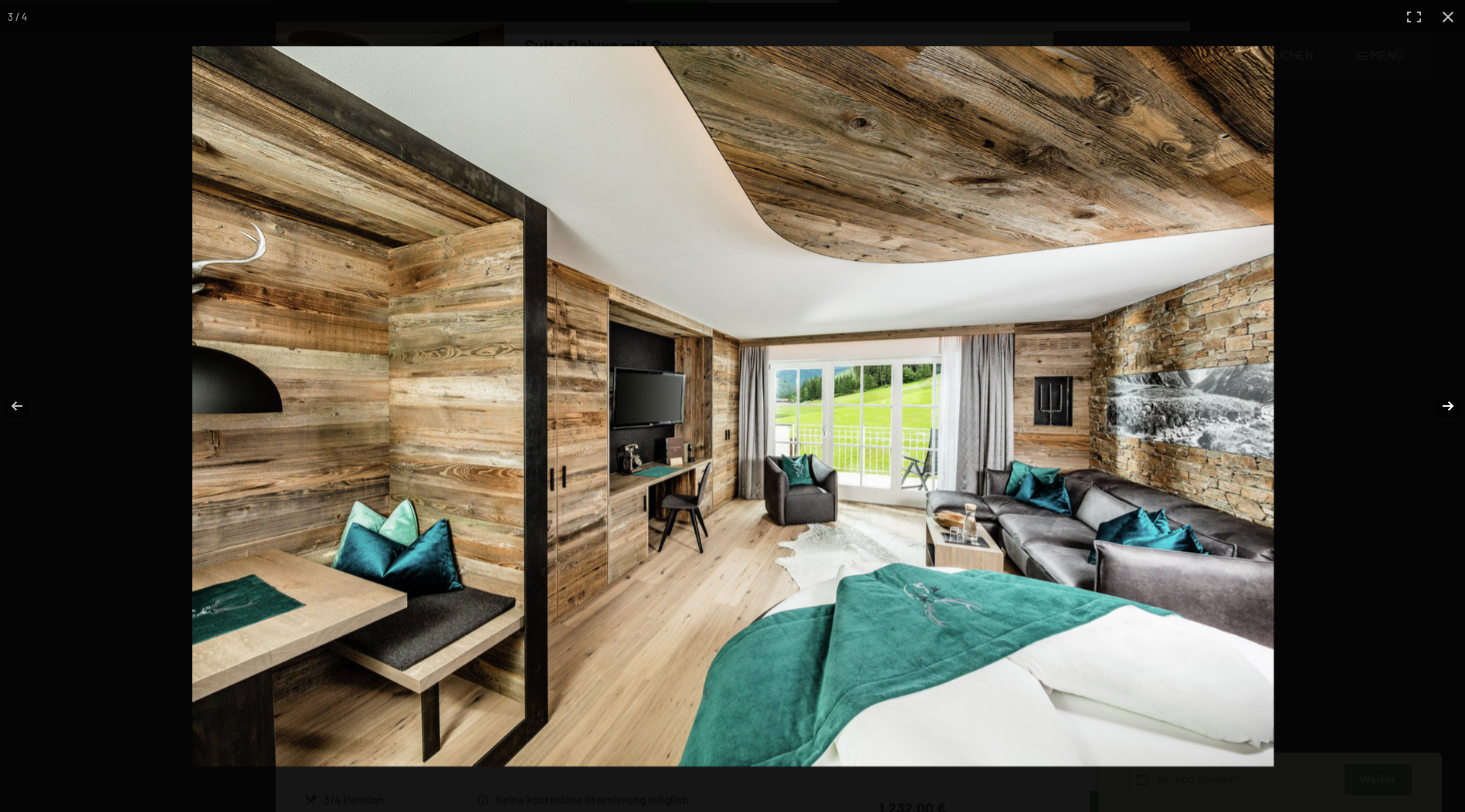
click at [1447, 405] on button "button" at bounding box center [1437, 406] width 54 height 77
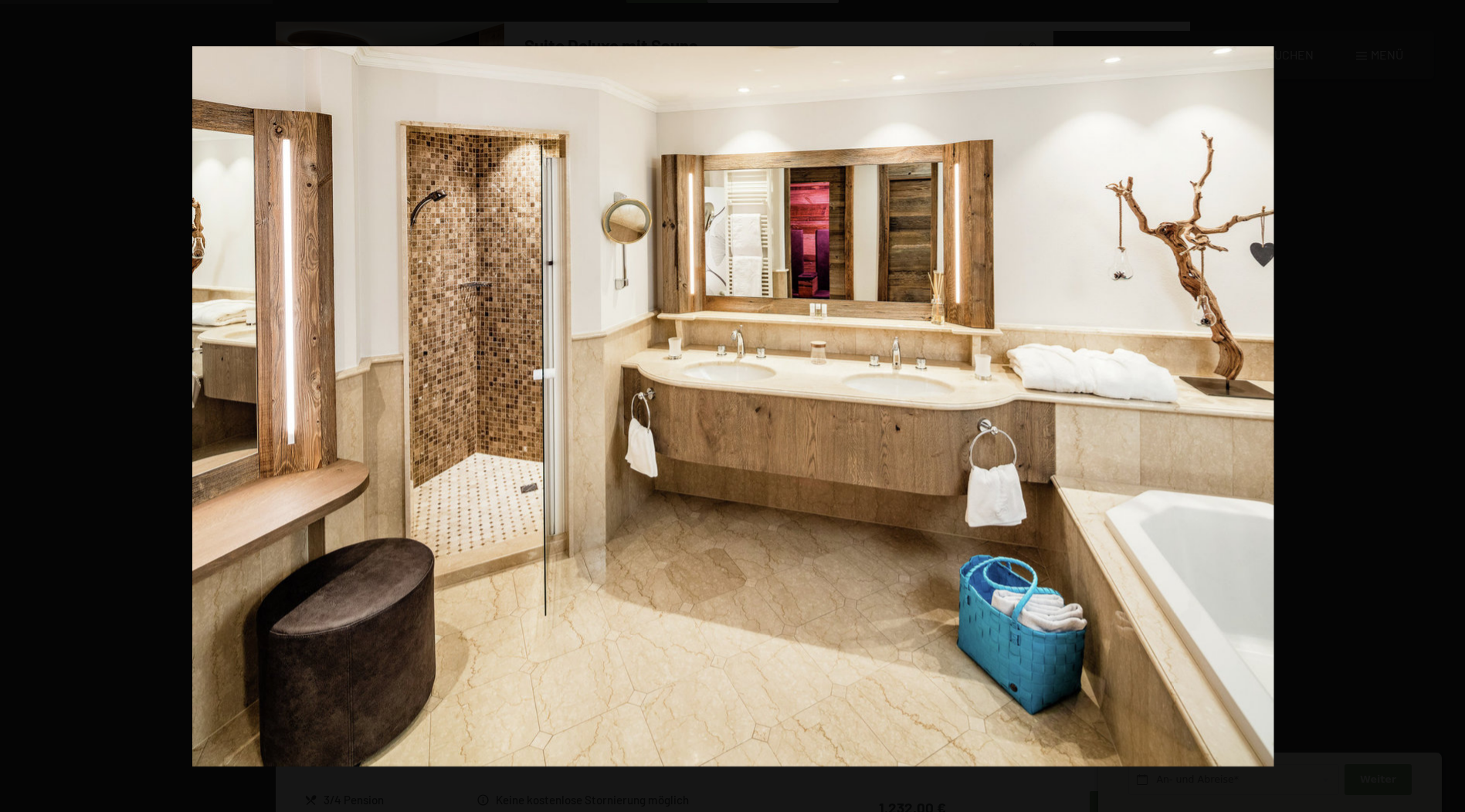
click at [1447, 405] on button "button" at bounding box center [1437, 406] width 54 height 77
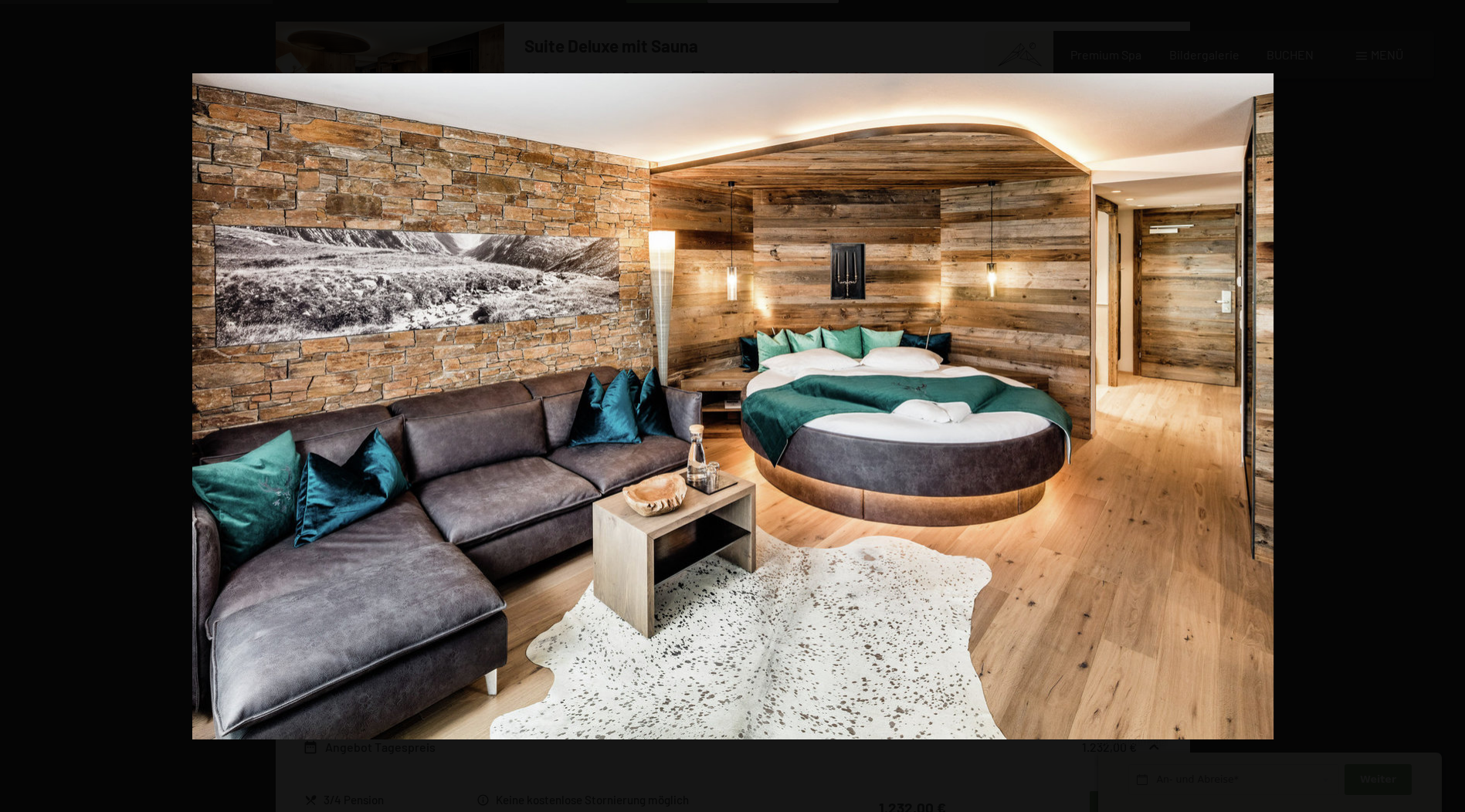
click at [1447, 405] on button "button" at bounding box center [1437, 406] width 54 height 77
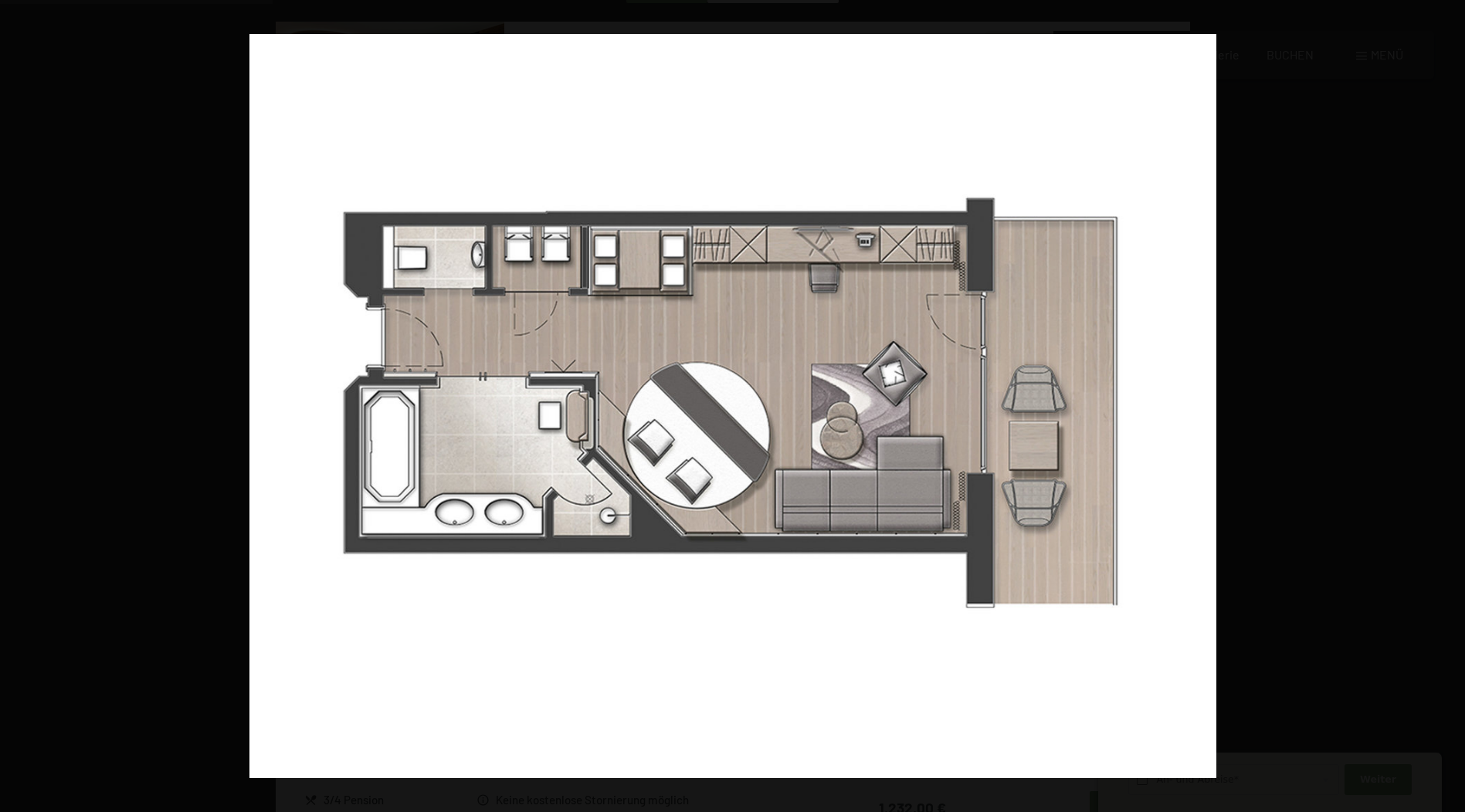
click at [1447, 405] on button "button" at bounding box center [1437, 406] width 54 height 77
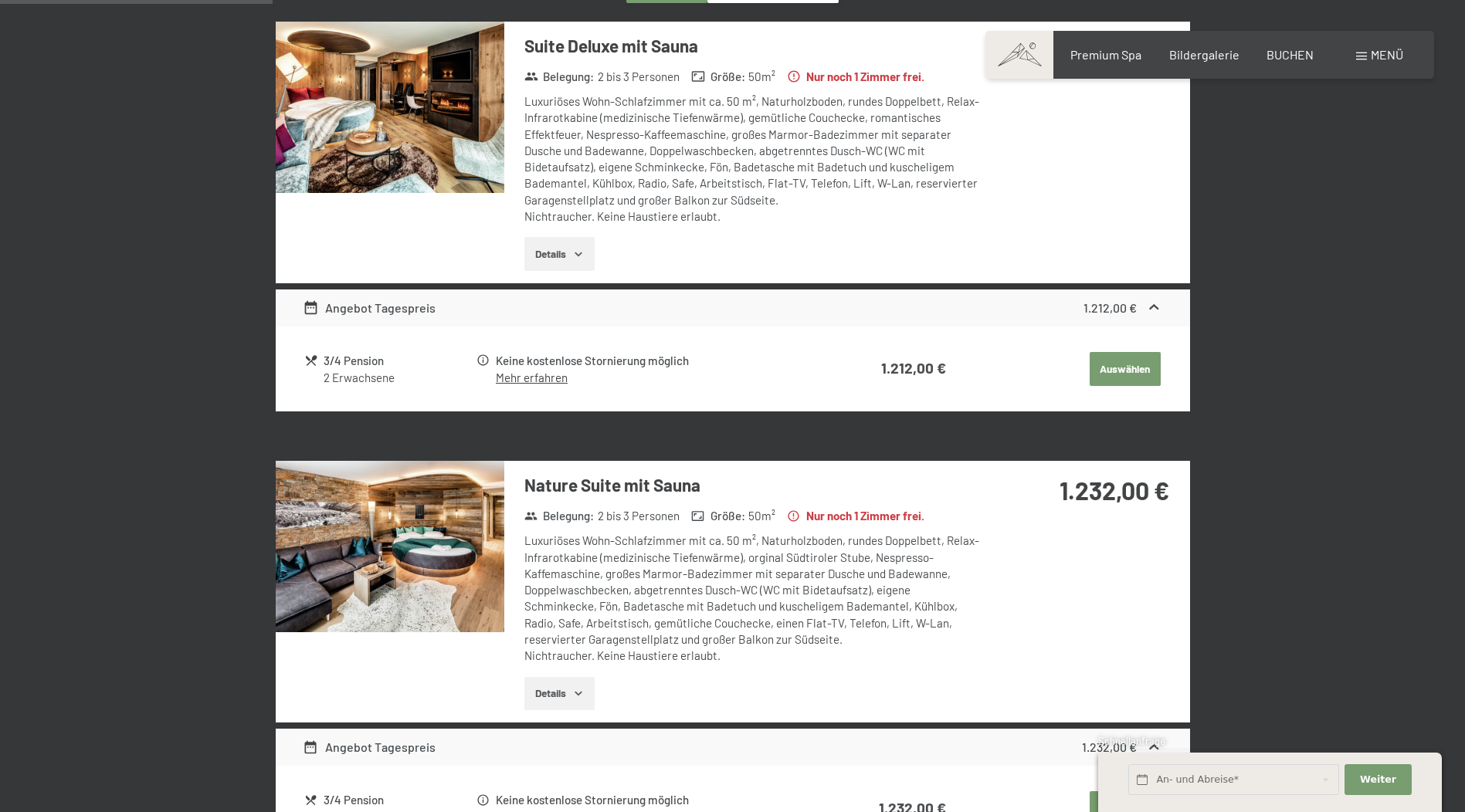
click at [0, 0] on button "button" at bounding box center [0, 0] width 0 height 0
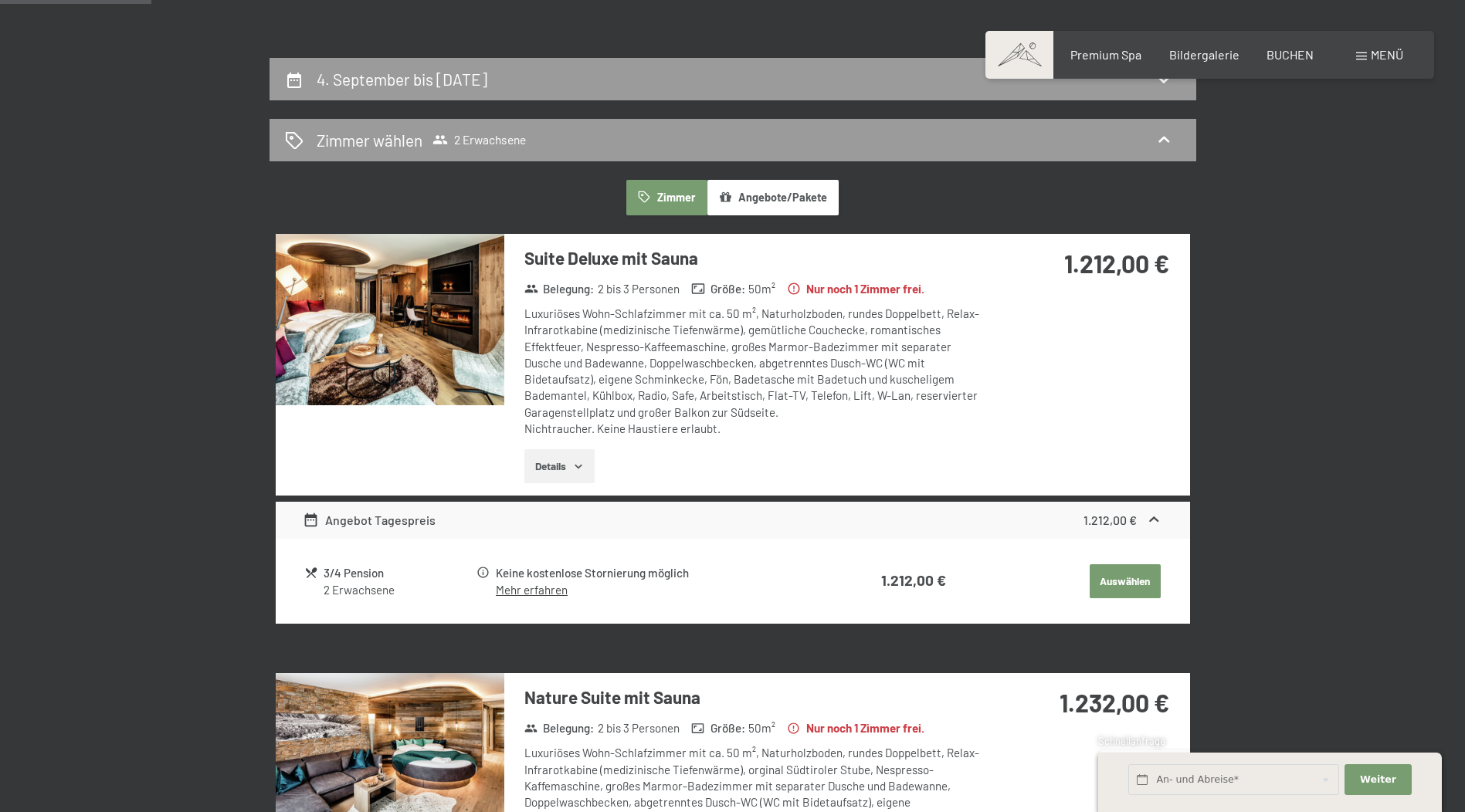
scroll to position [291, 0]
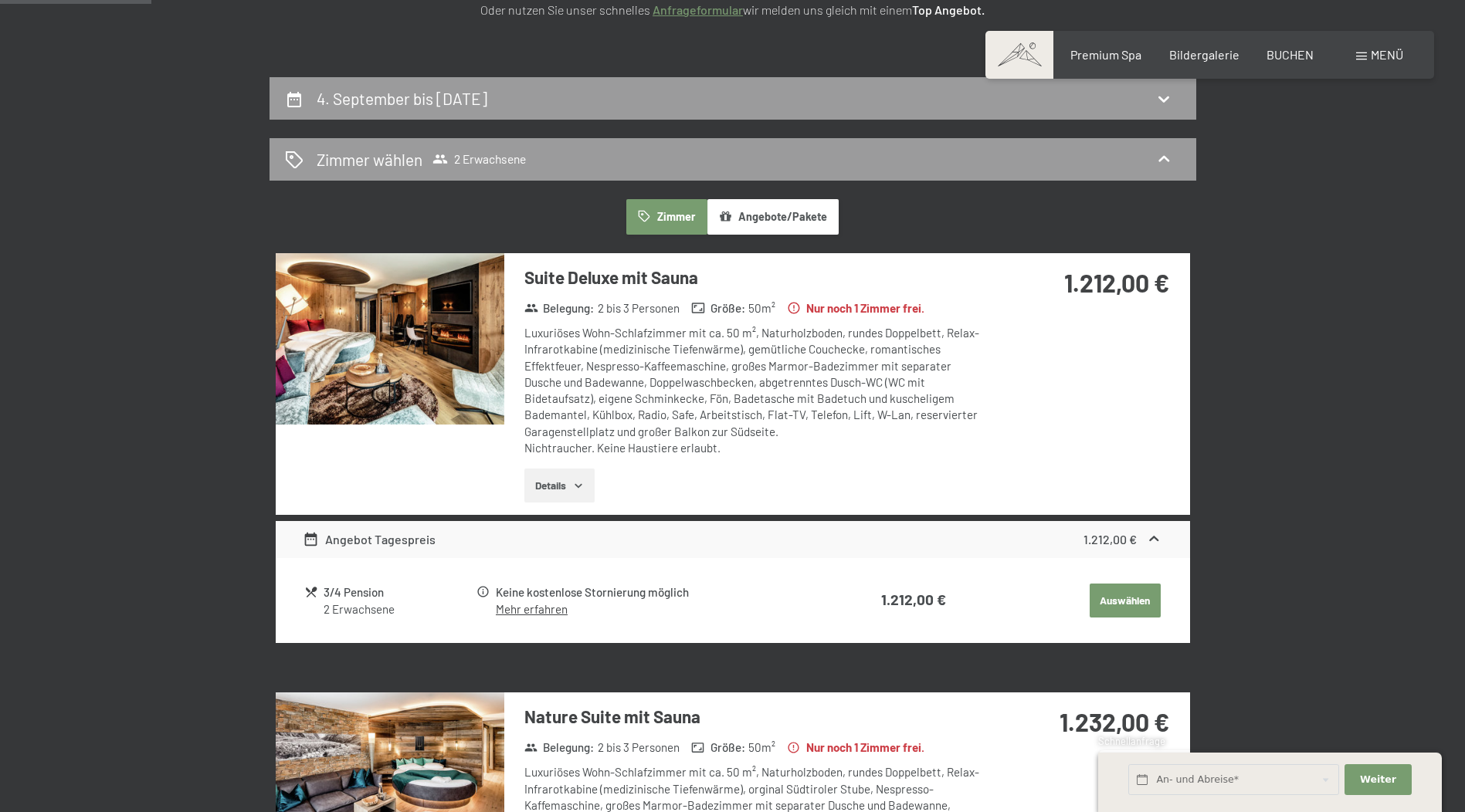
click at [390, 312] on img at bounding box center [390, 339] width 229 height 171
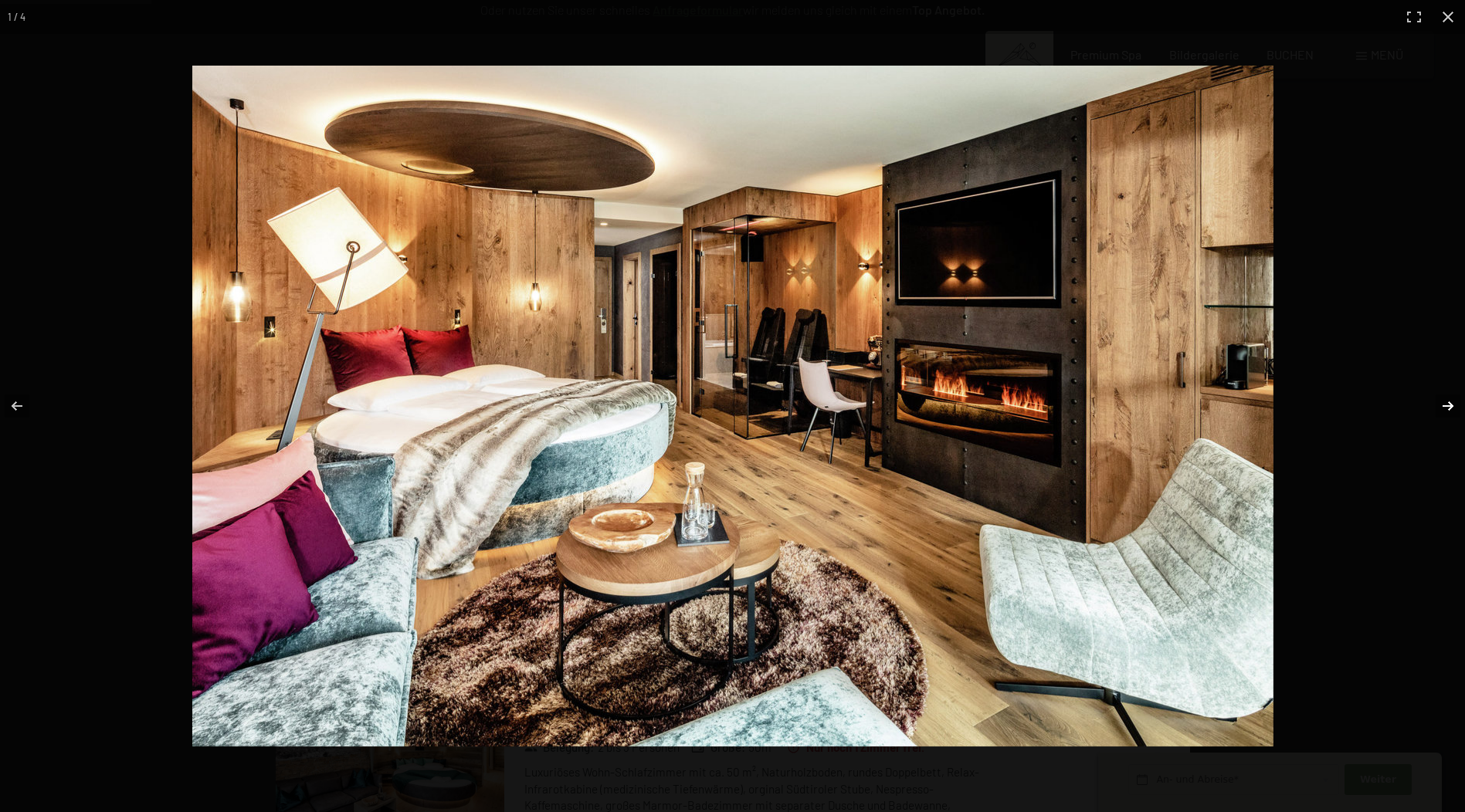
click at [1444, 404] on button "button" at bounding box center [1437, 406] width 54 height 77
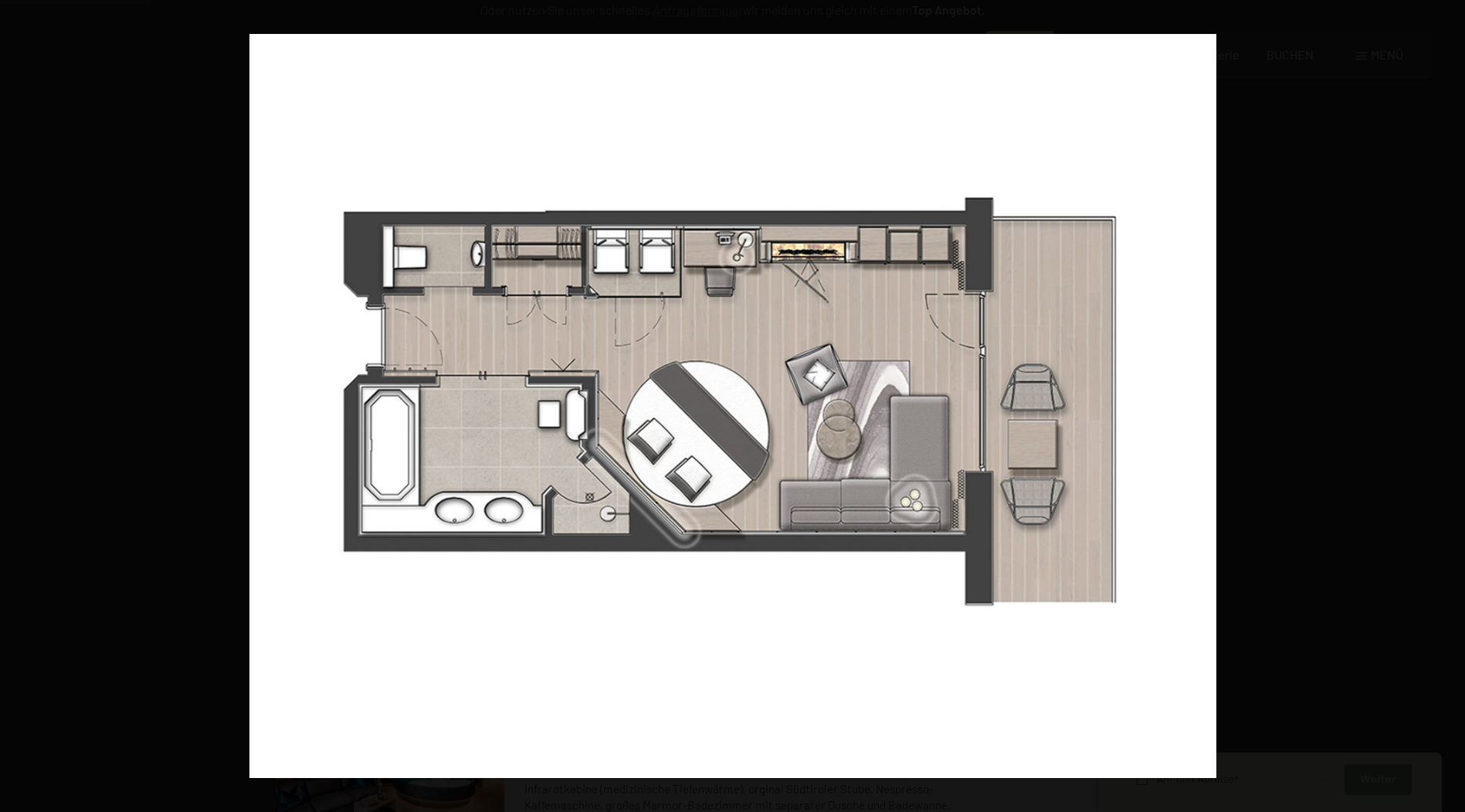
click at [1444, 404] on button "button" at bounding box center [1437, 406] width 54 height 77
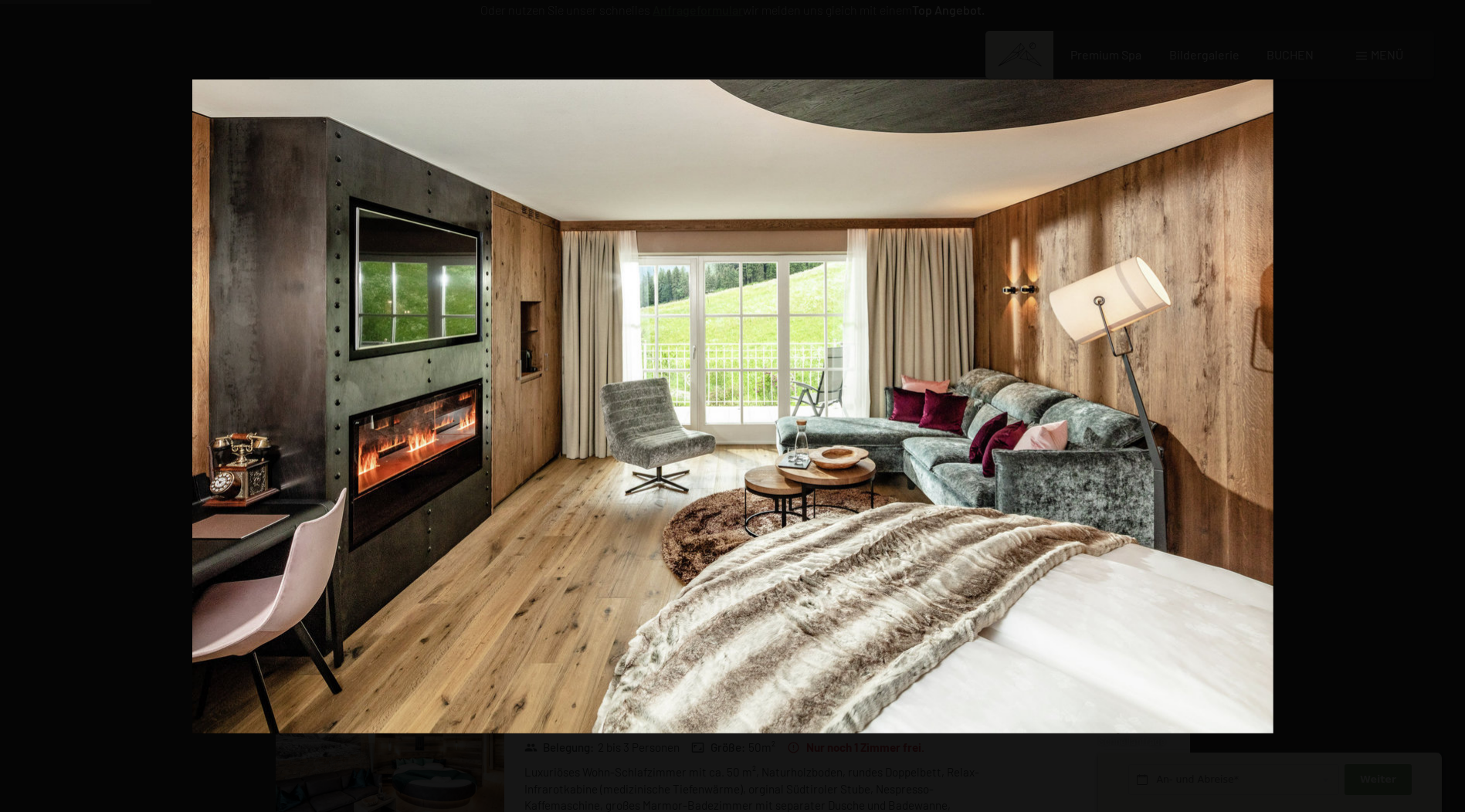
click at [1444, 404] on button "button" at bounding box center [1437, 406] width 54 height 77
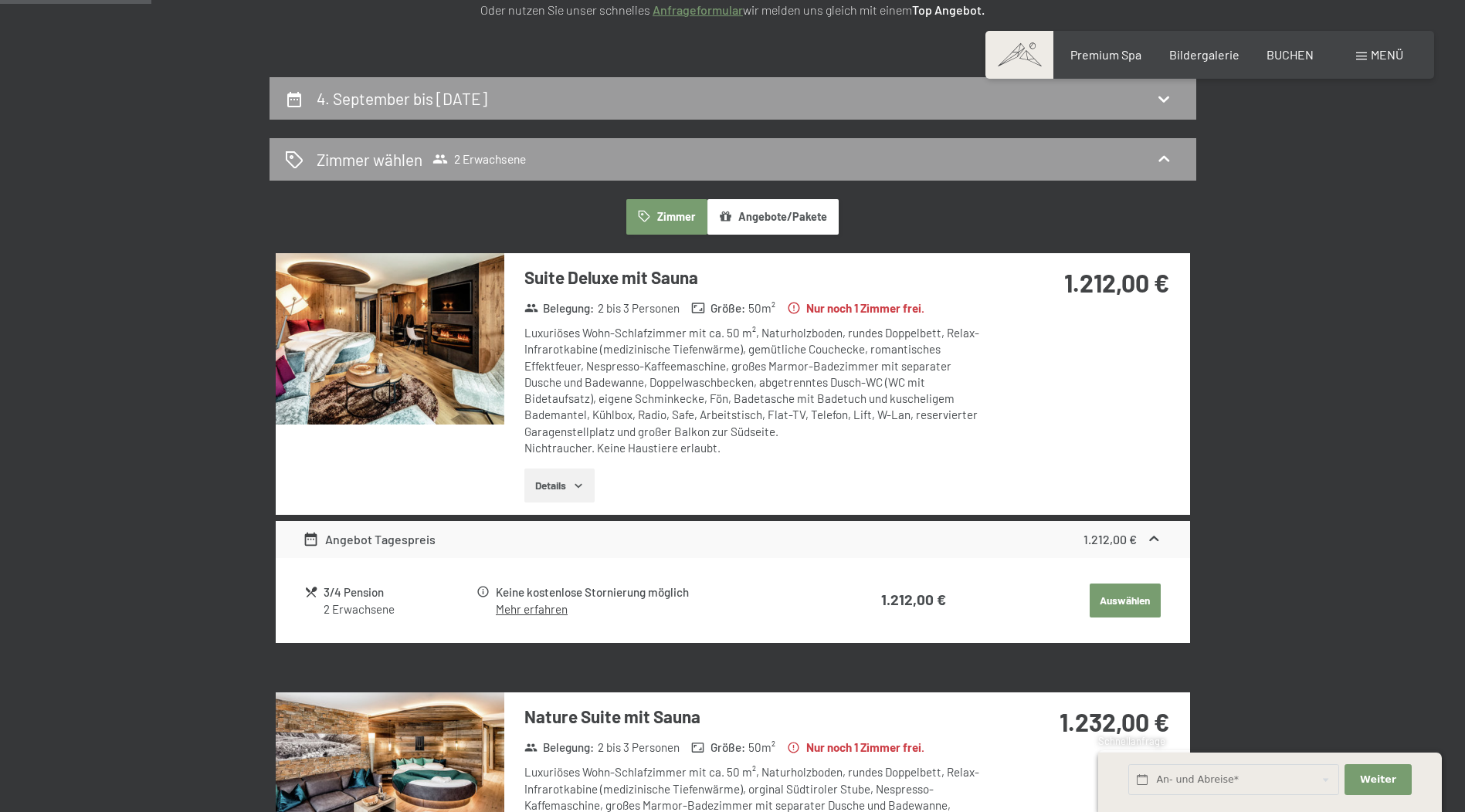
click at [0, 0] on button "button" at bounding box center [0, 0] width 0 height 0
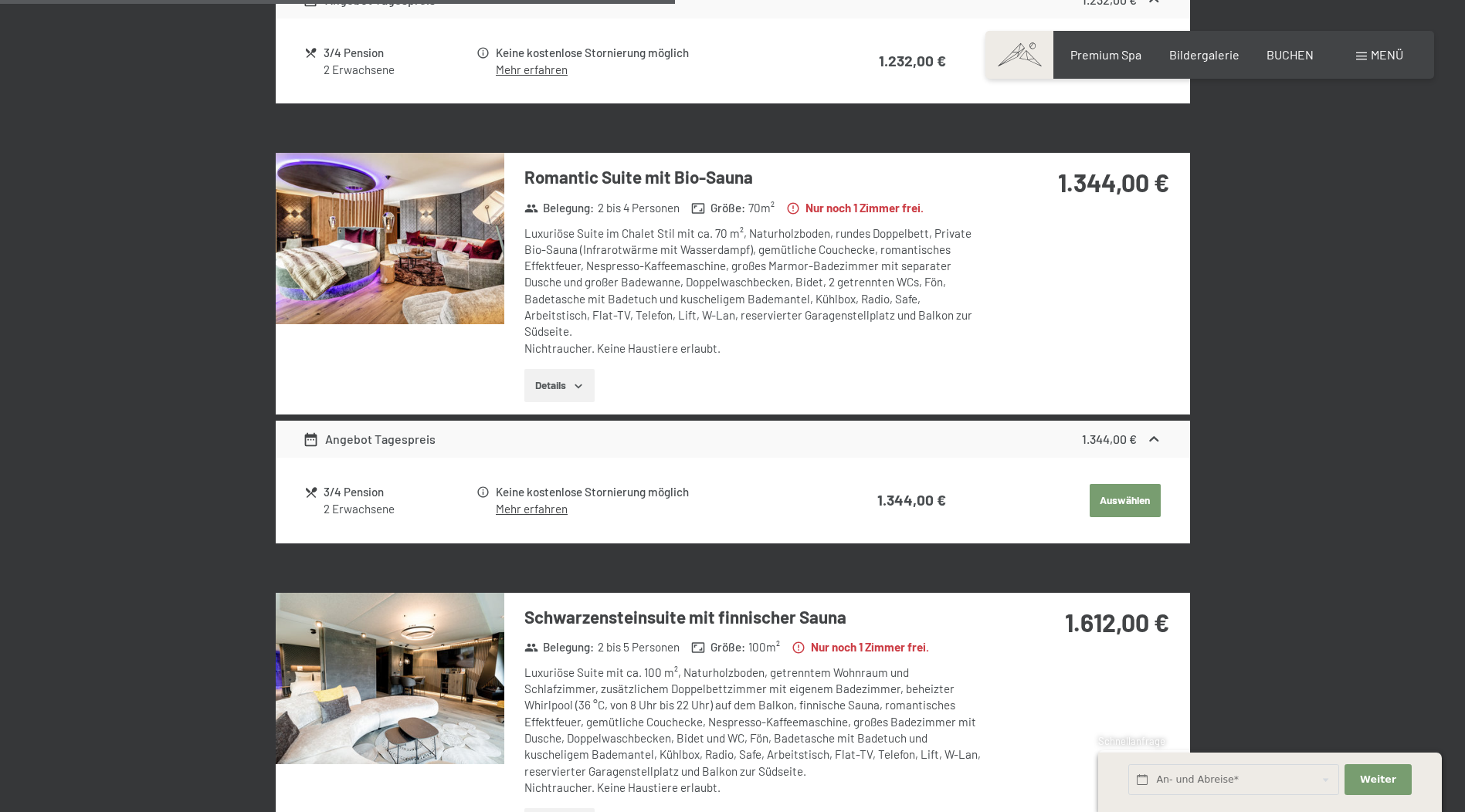
scroll to position [1295, 0]
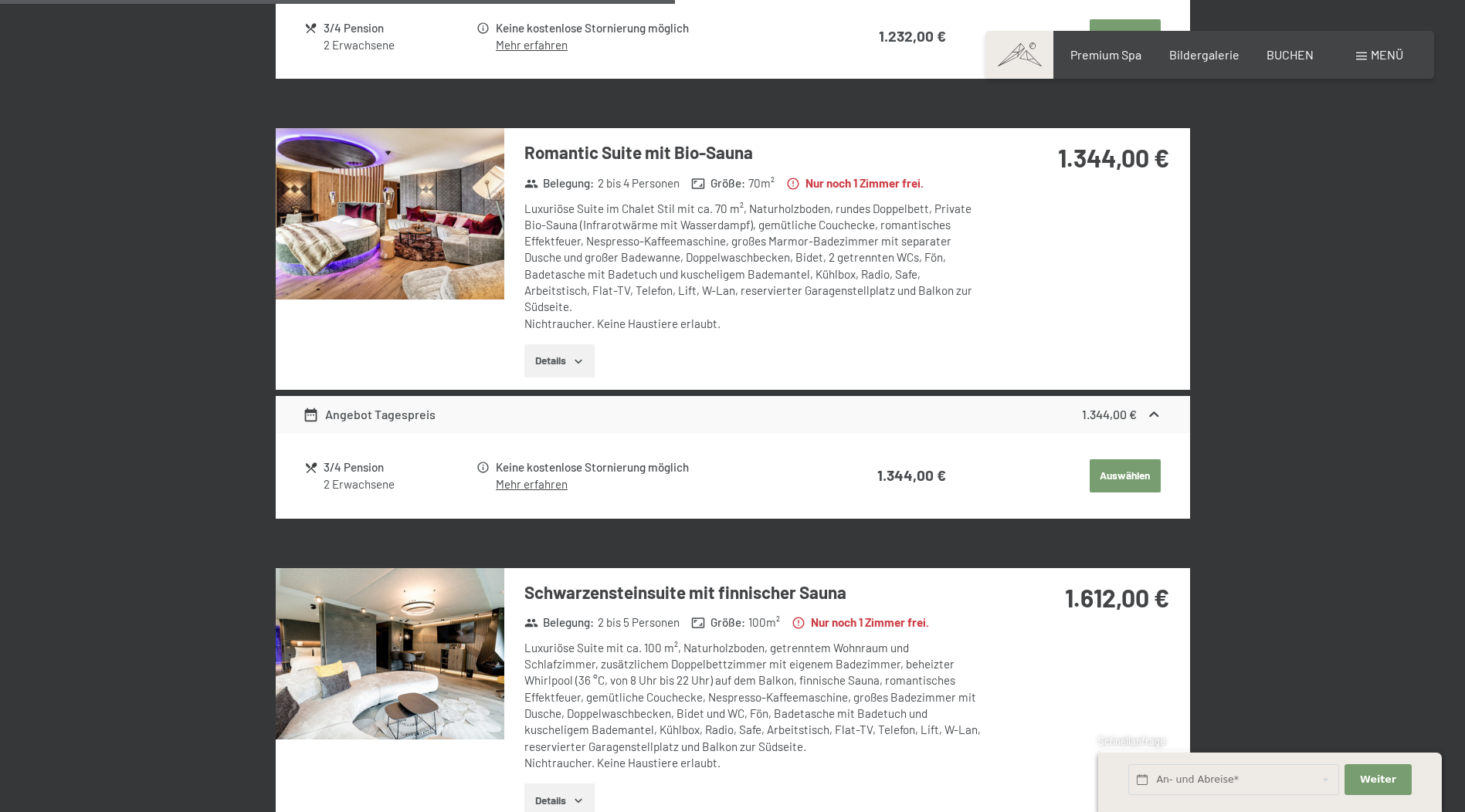
click at [406, 221] on img at bounding box center [390, 214] width 229 height 171
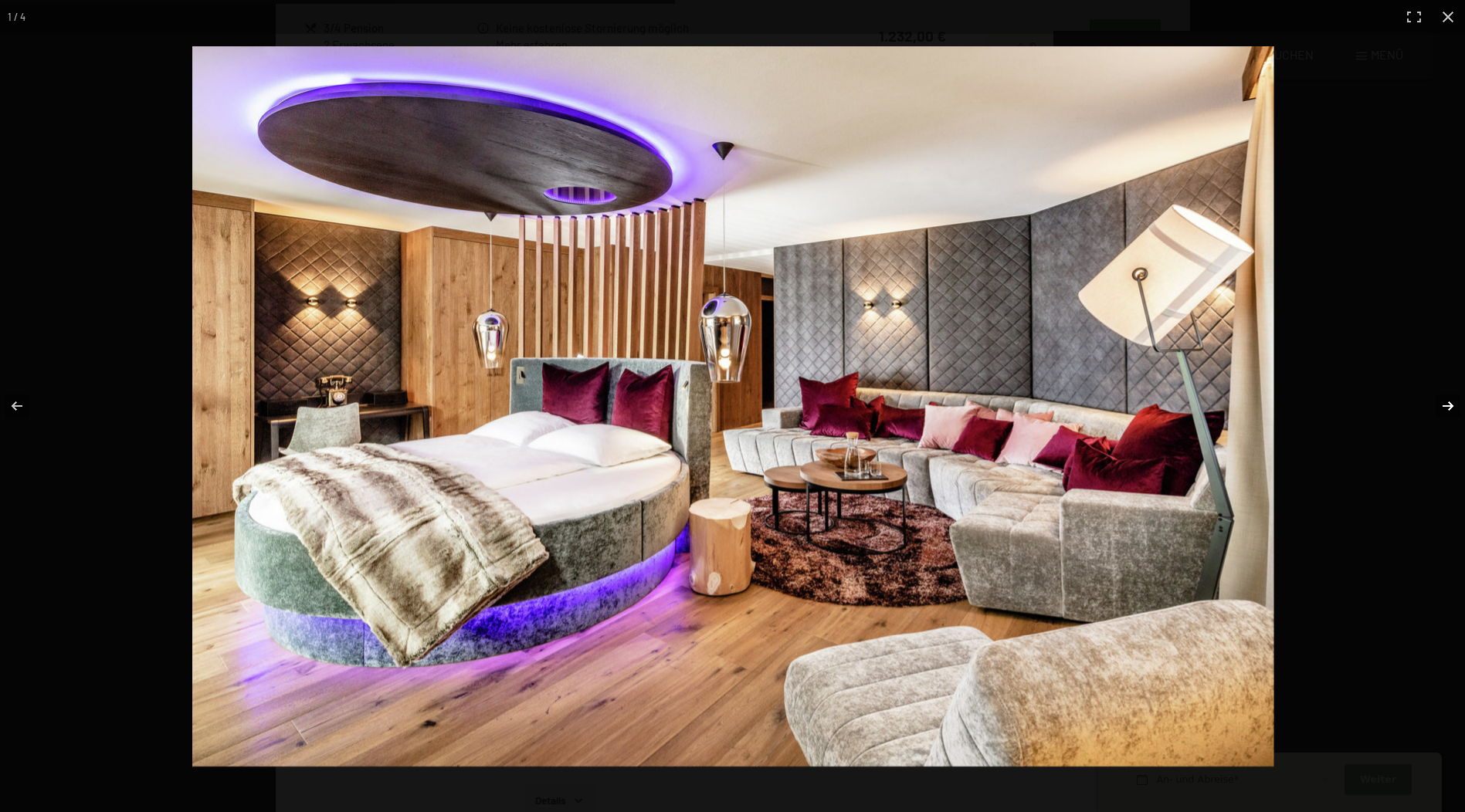
click at [1451, 407] on button "button" at bounding box center [1437, 406] width 54 height 77
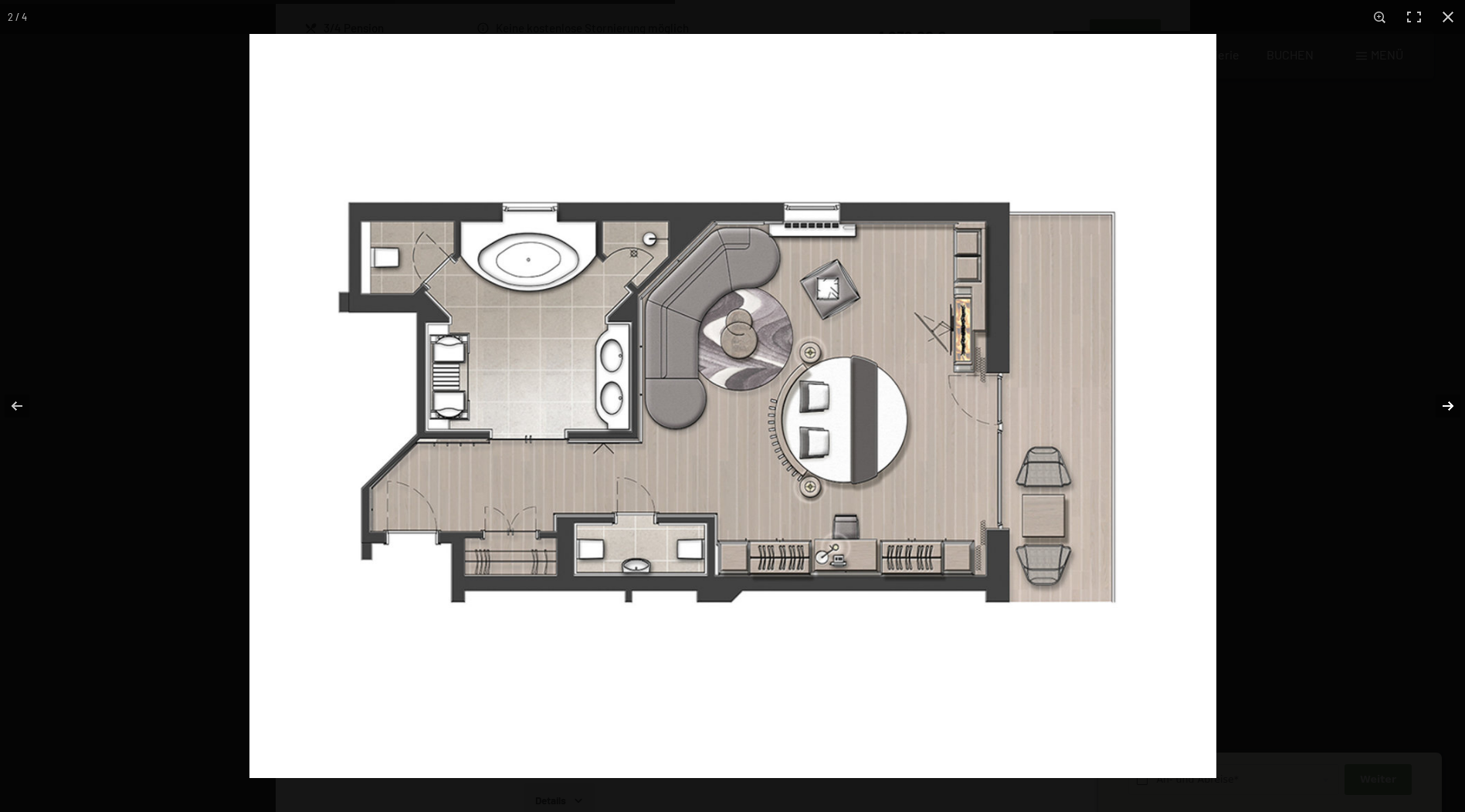
click at [1451, 407] on button "button" at bounding box center [1437, 406] width 54 height 77
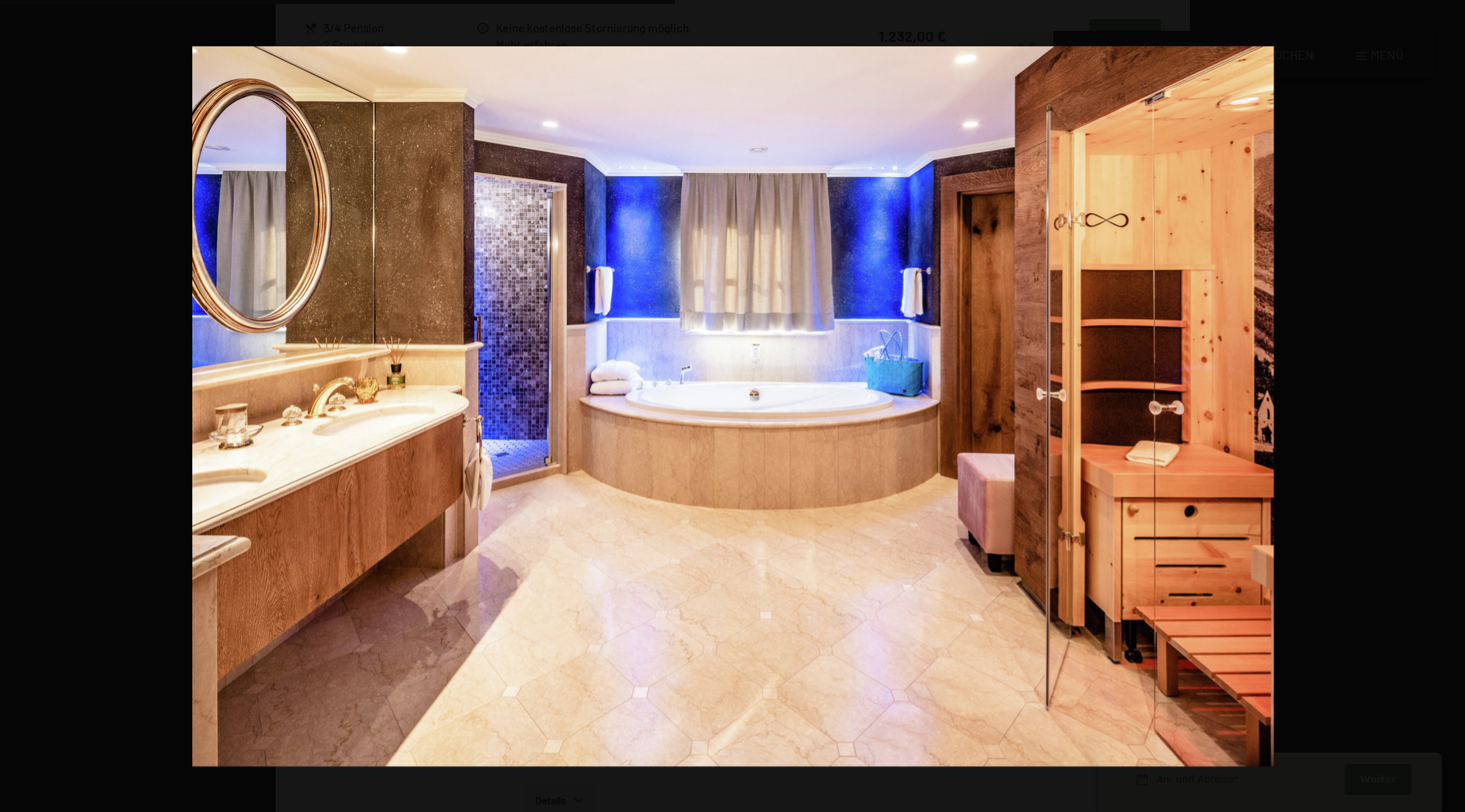
click at [1451, 407] on button "button" at bounding box center [1437, 406] width 54 height 77
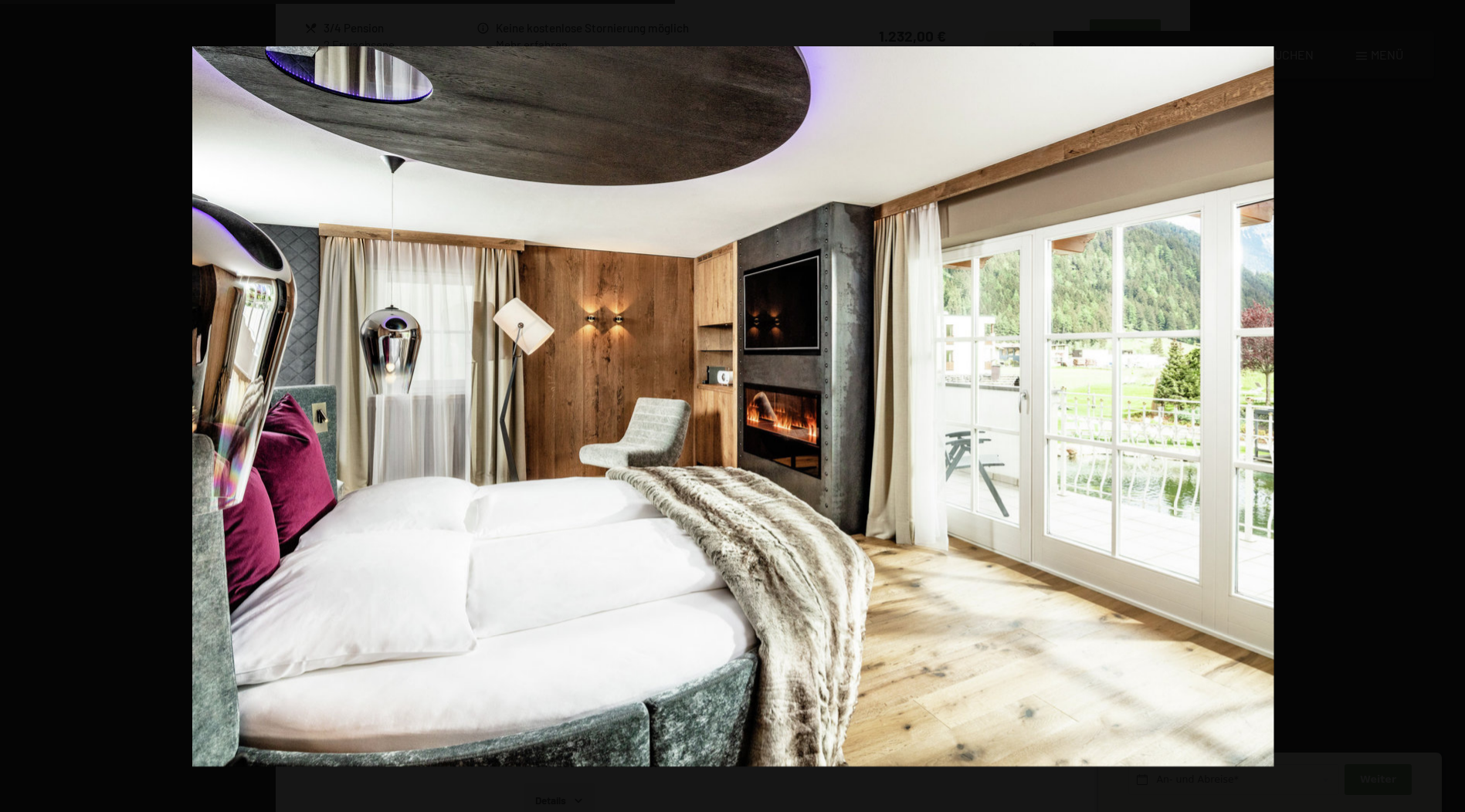
click at [1451, 407] on button "button" at bounding box center [1437, 406] width 54 height 77
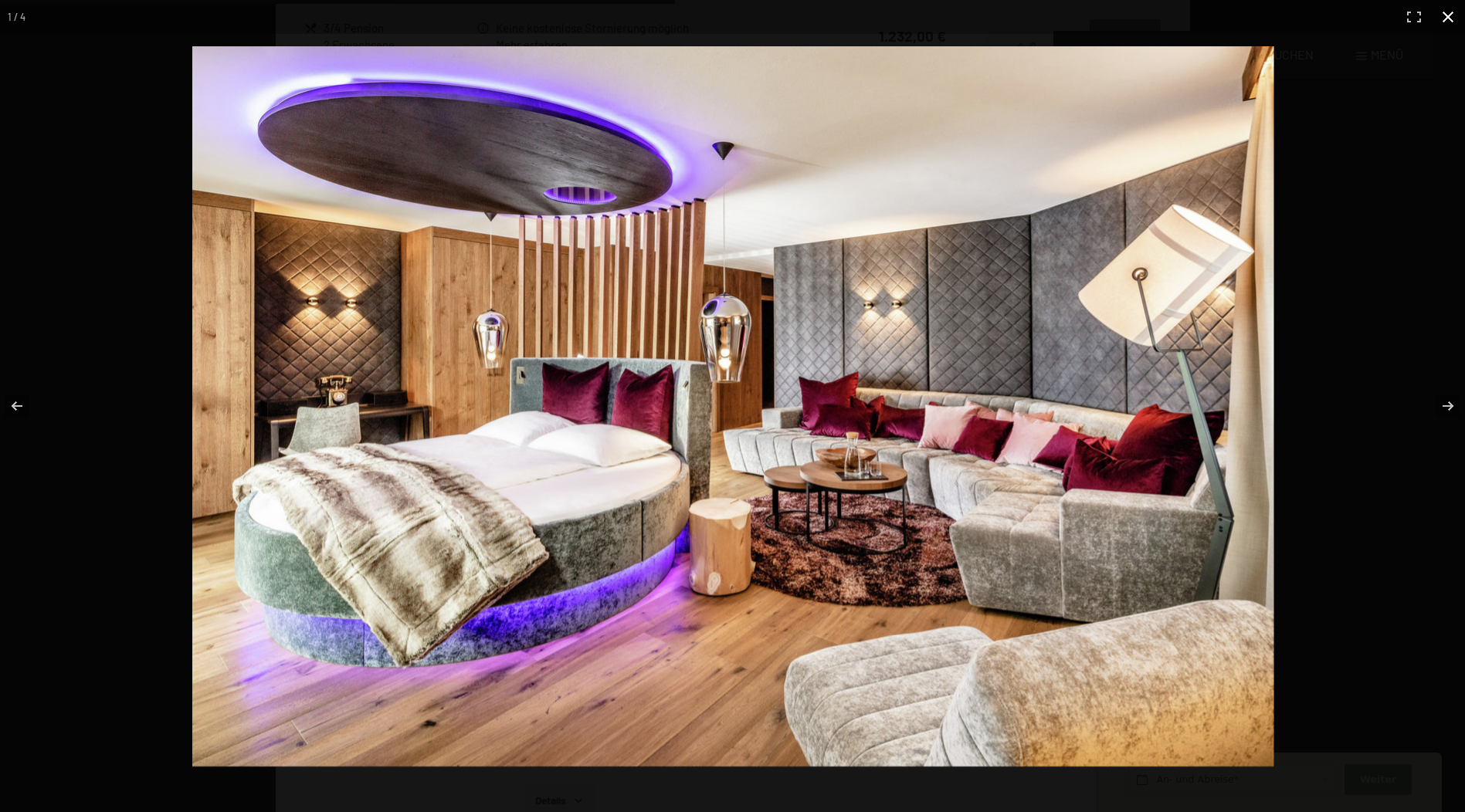
click at [1449, 13] on button "button" at bounding box center [1447, 17] width 34 height 34
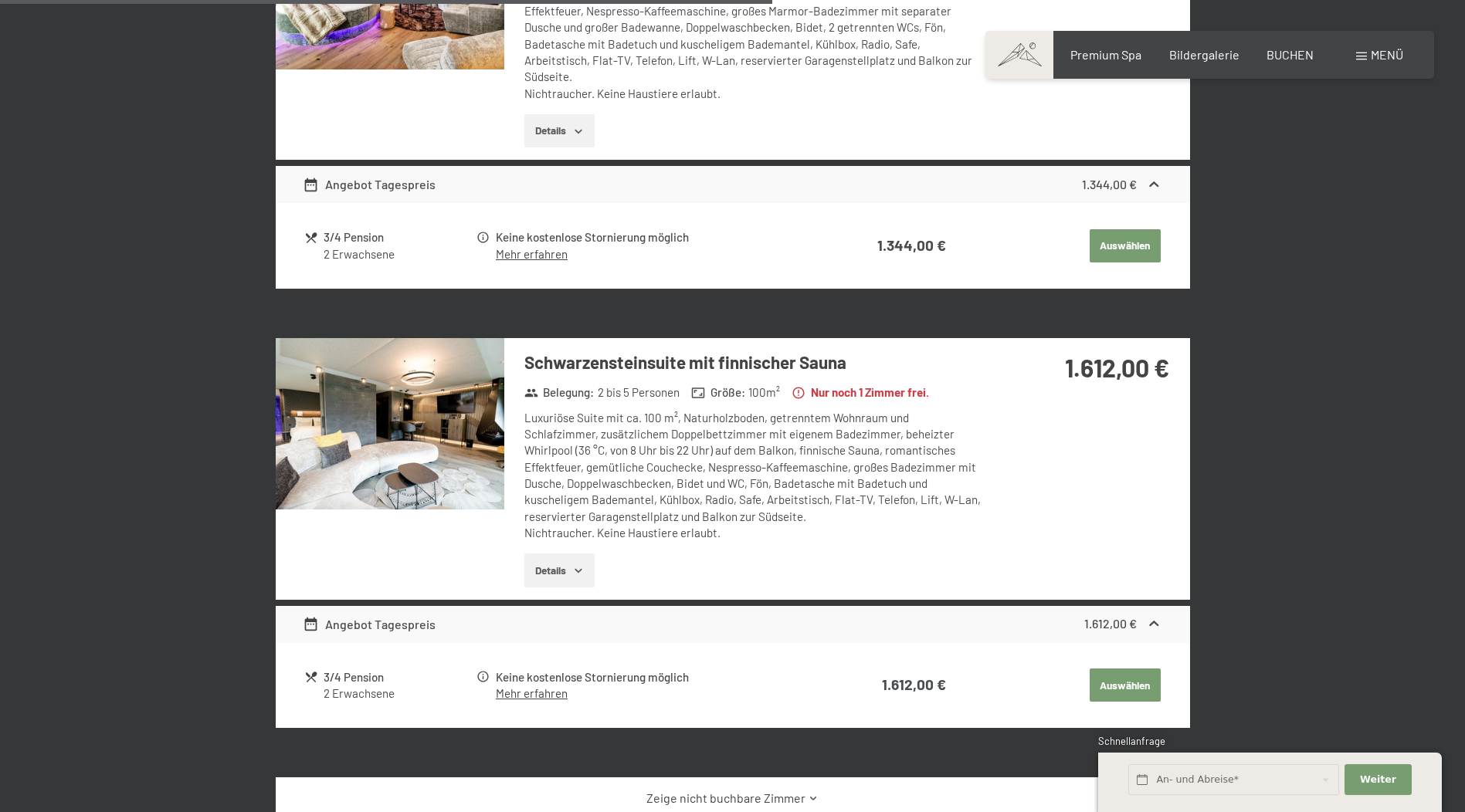
scroll to position [1525, 0]
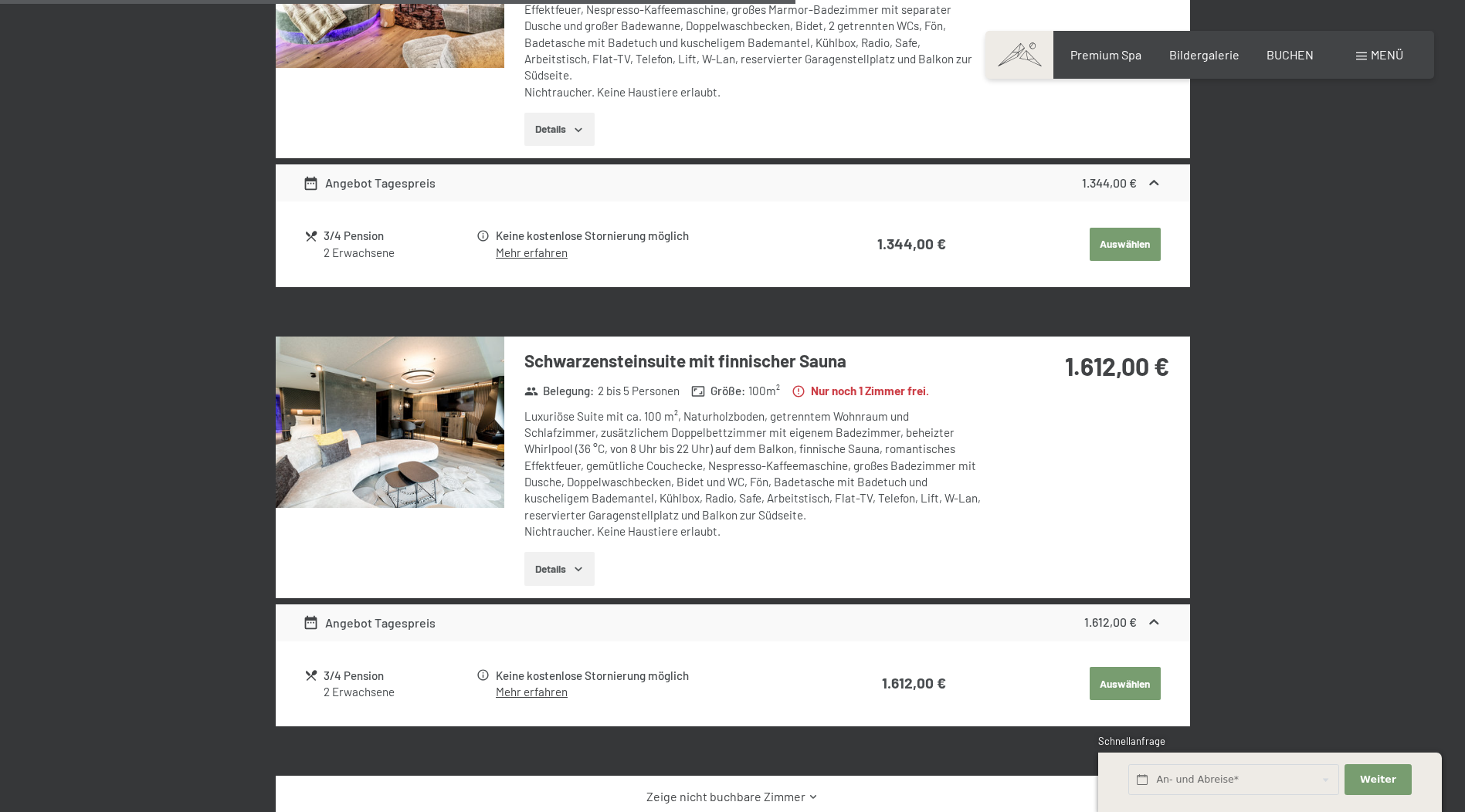
click at [491, 497] on img at bounding box center [390, 422] width 229 height 171
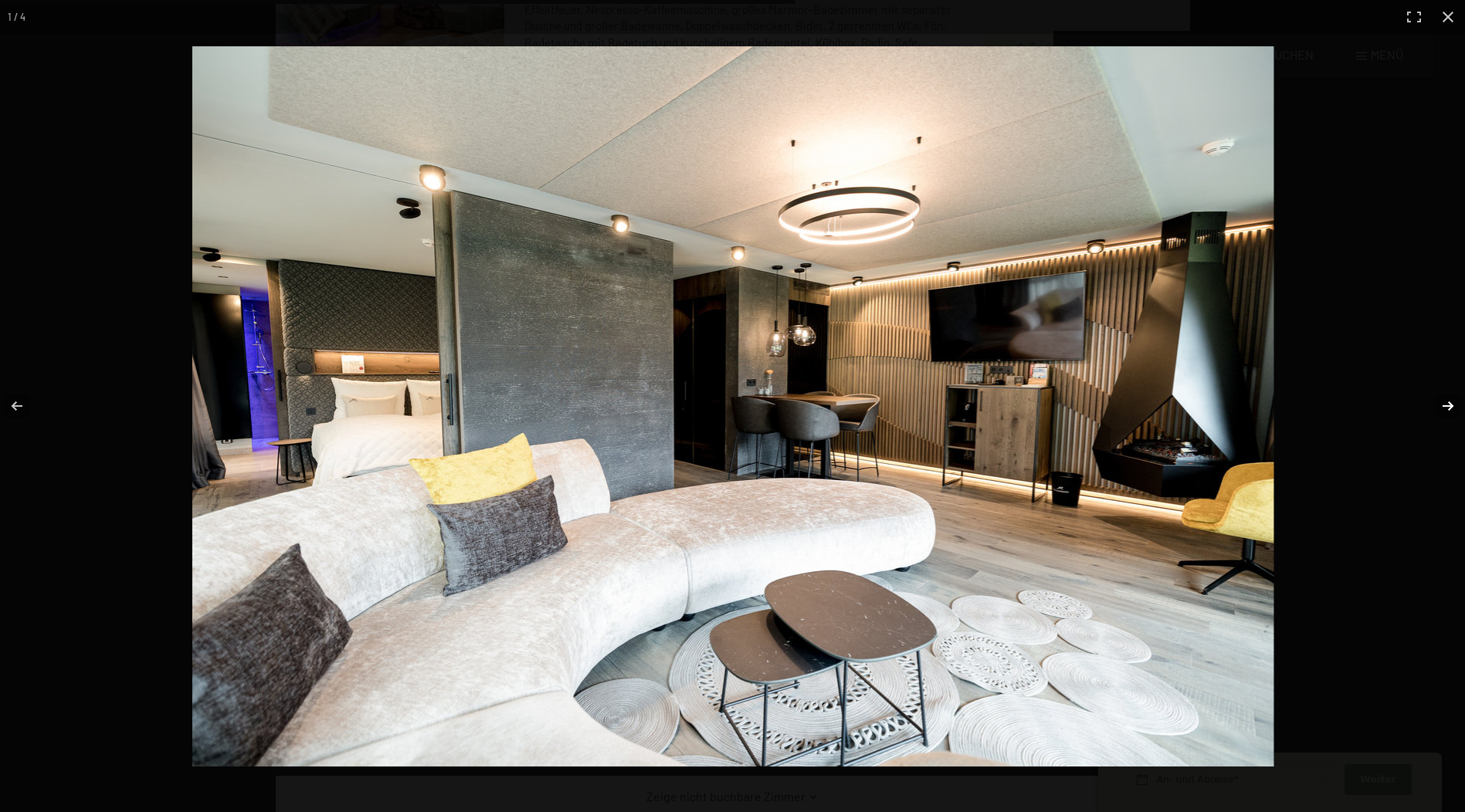
click at [1443, 404] on button "button" at bounding box center [1437, 406] width 54 height 77
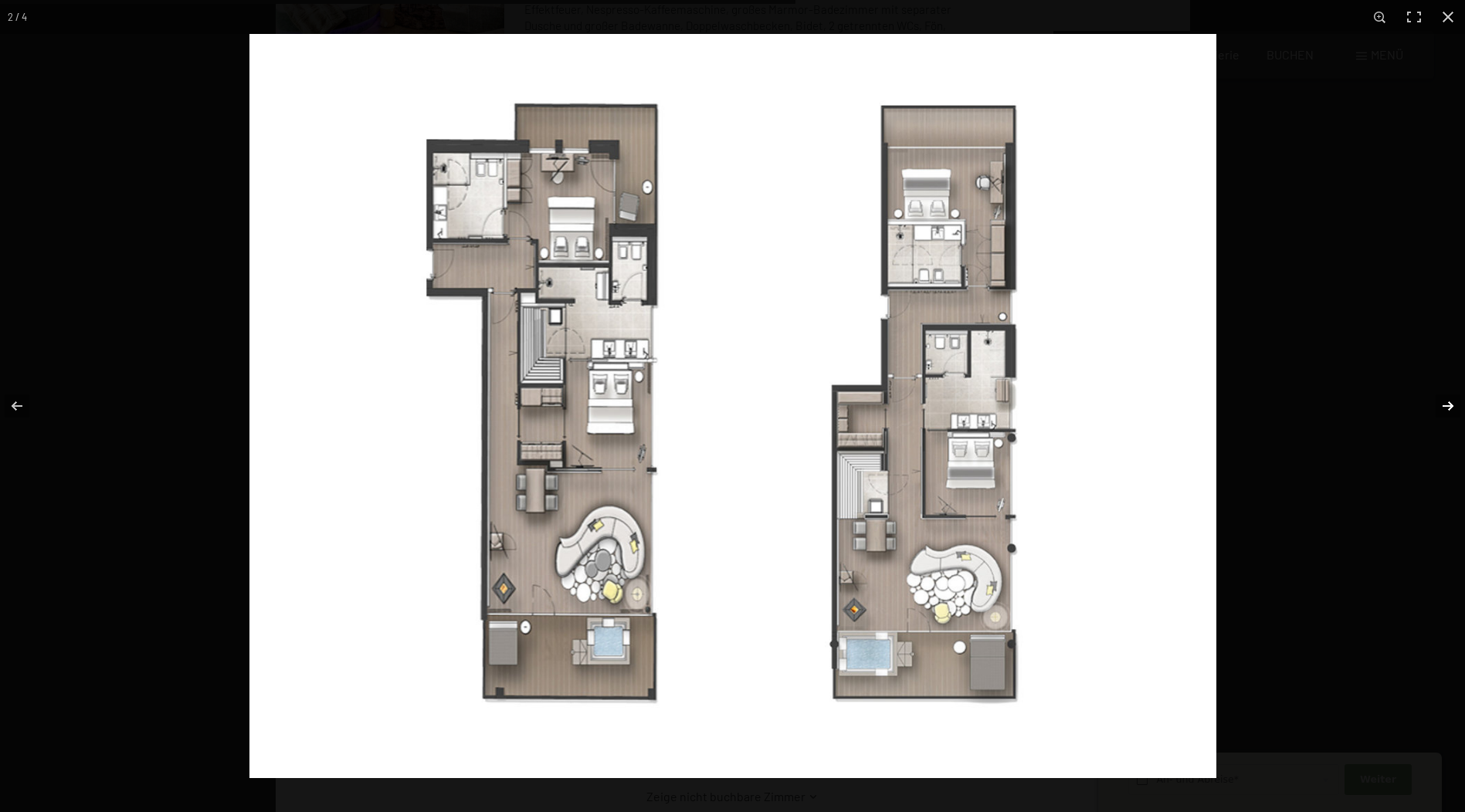
click at [1443, 404] on button "button" at bounding box center [1437, 406] width 54 height 77
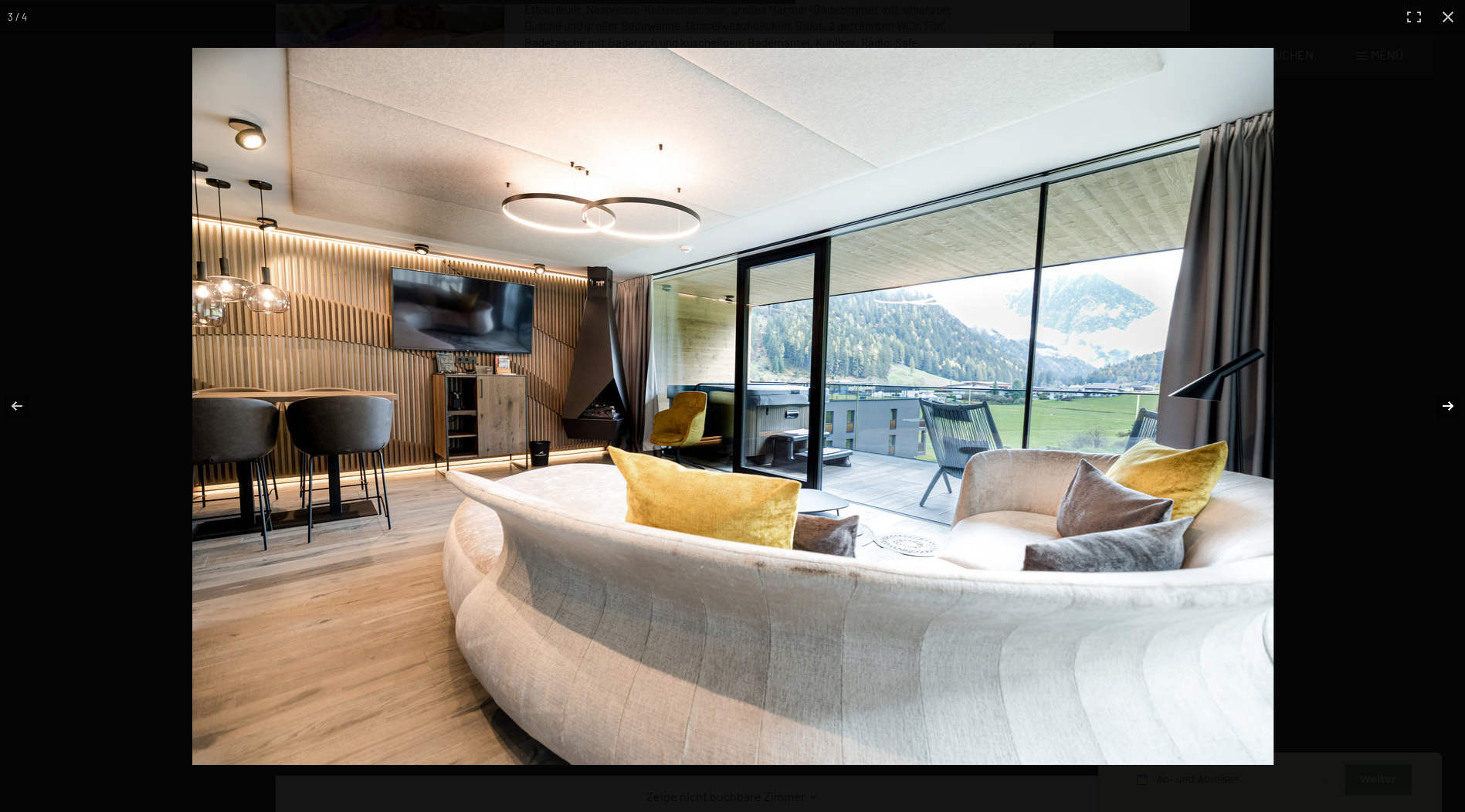
click at [1443, 404] on button "button" at bounding box center [1437, 406] width 54 height 77
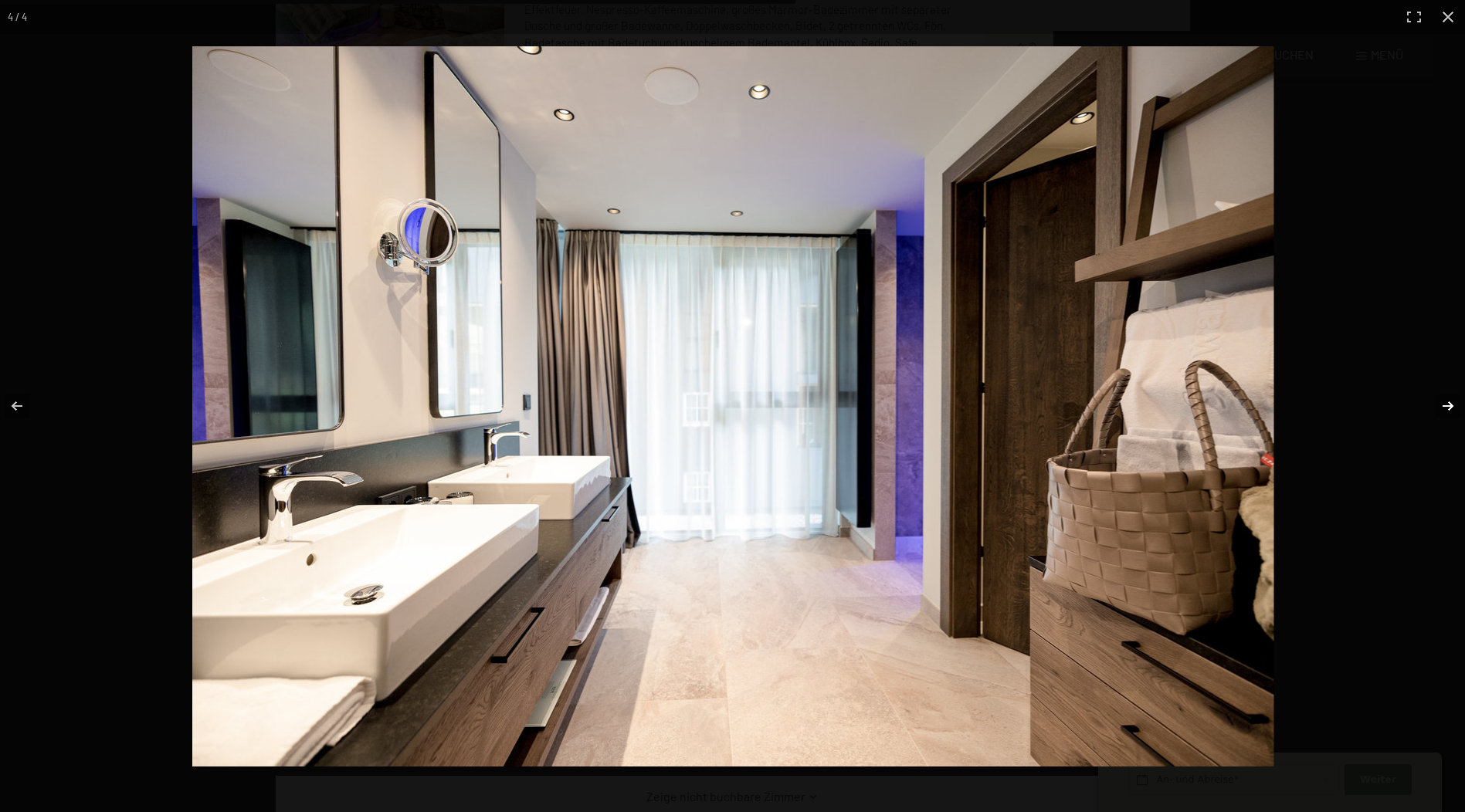
click at [1443, 404] on button "button" at bounding box center [1437, 406] width 54 height 77
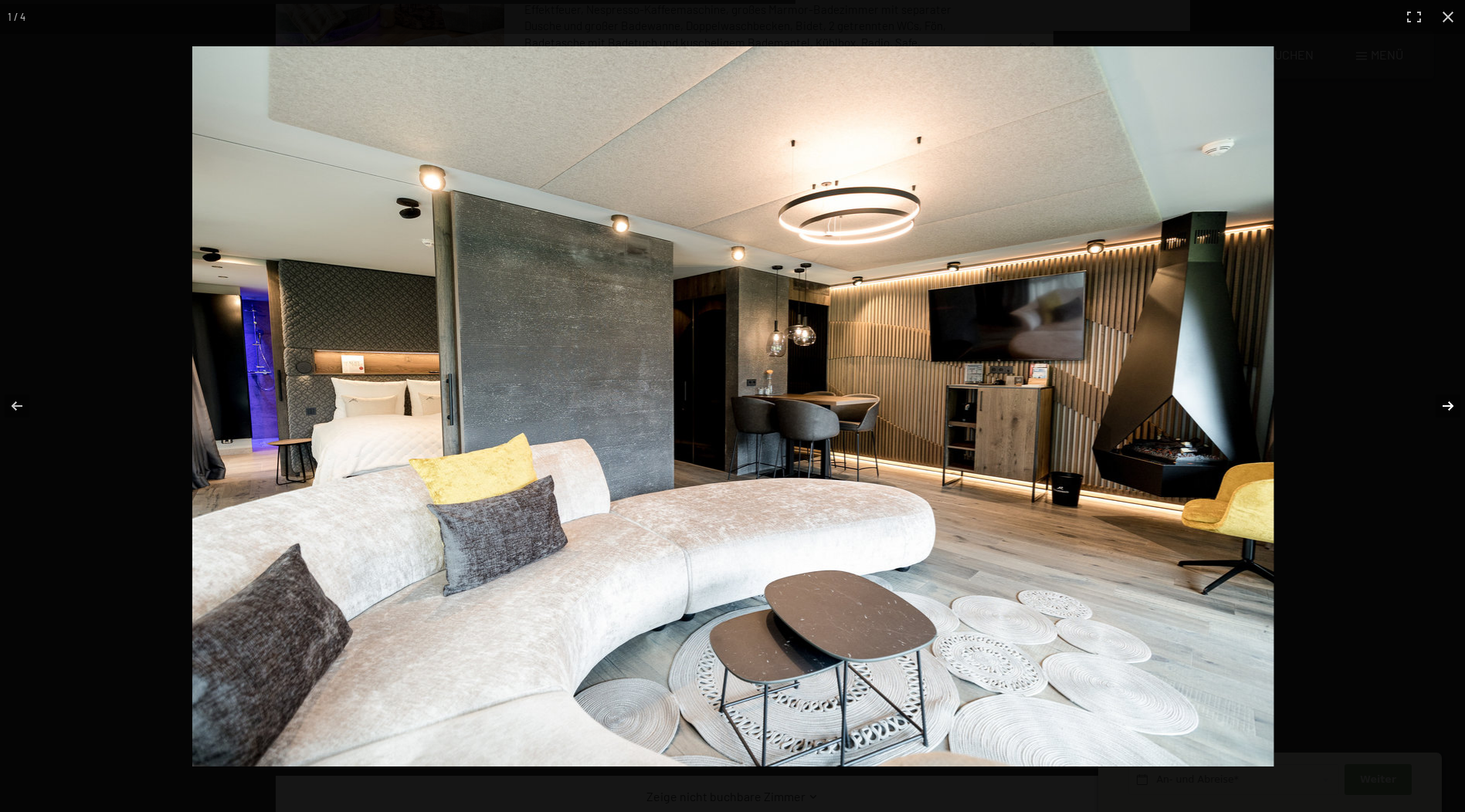
click at [1443, 404] on button "button" at bounding box center [1437, 406] width 54 height 77
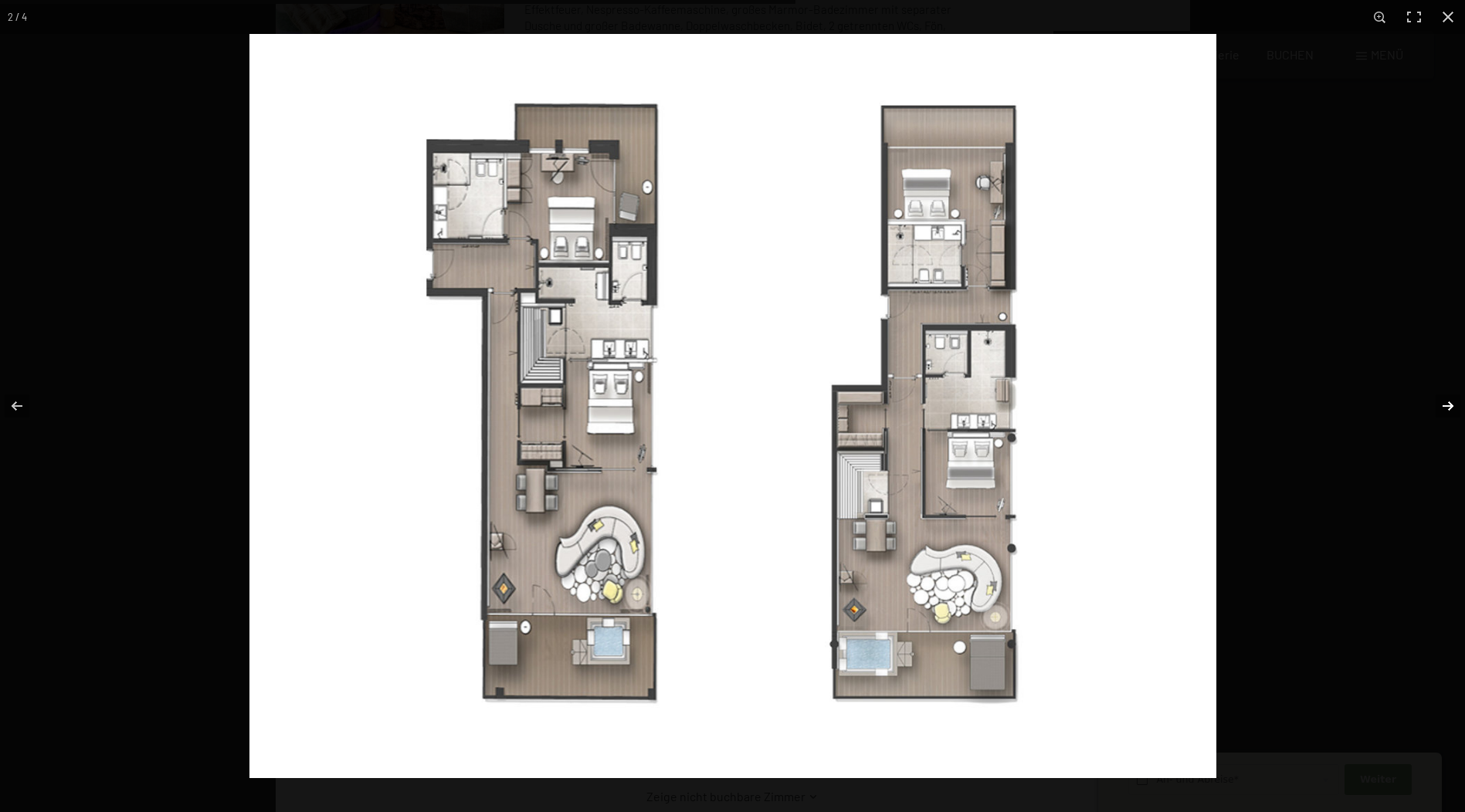
click at [1443, 404] on button "button" at bounding box center [1437, 406] width 54 height 77
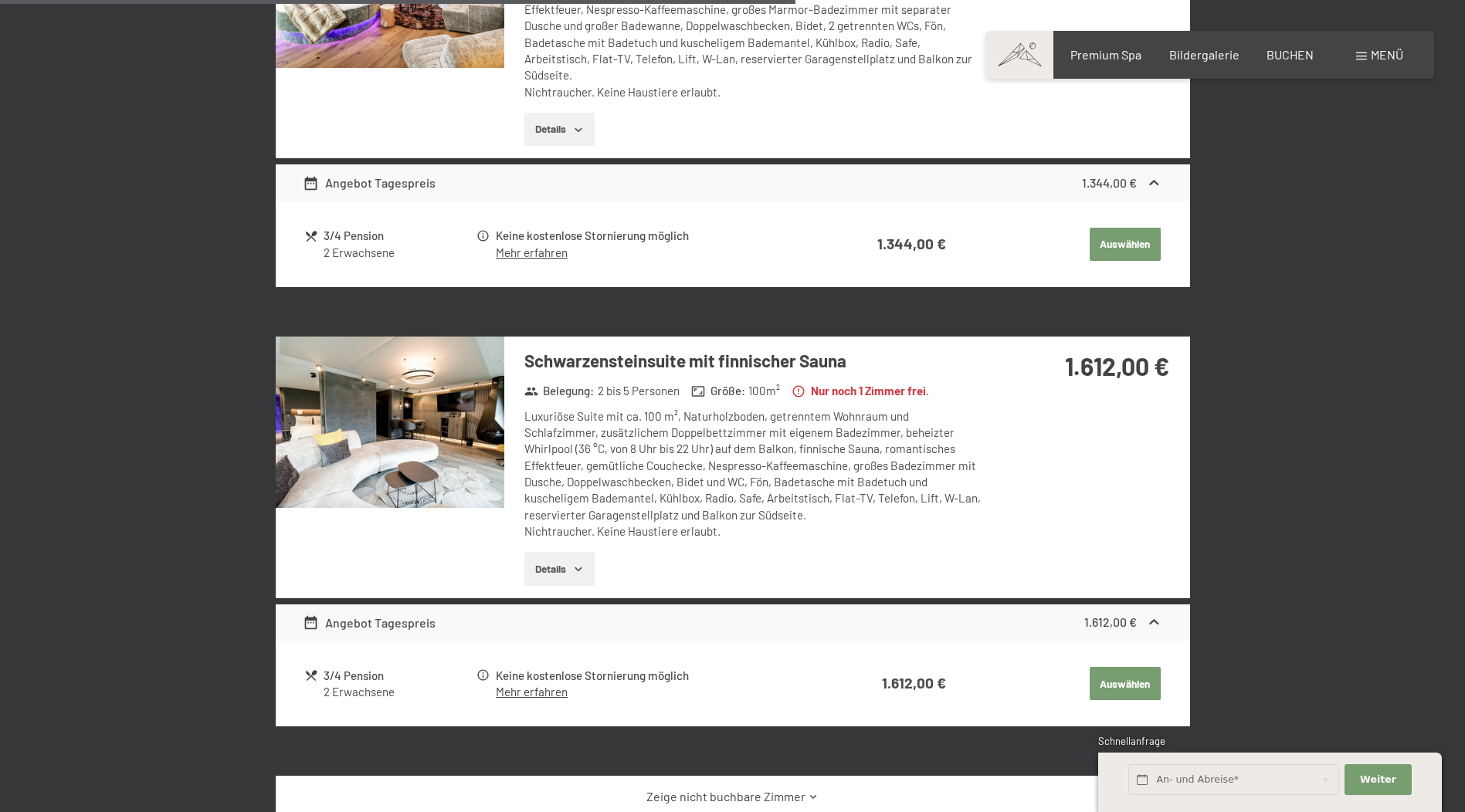
click at [0, 0] on button "button" at bounding box center [0, 0] width 0 height 0
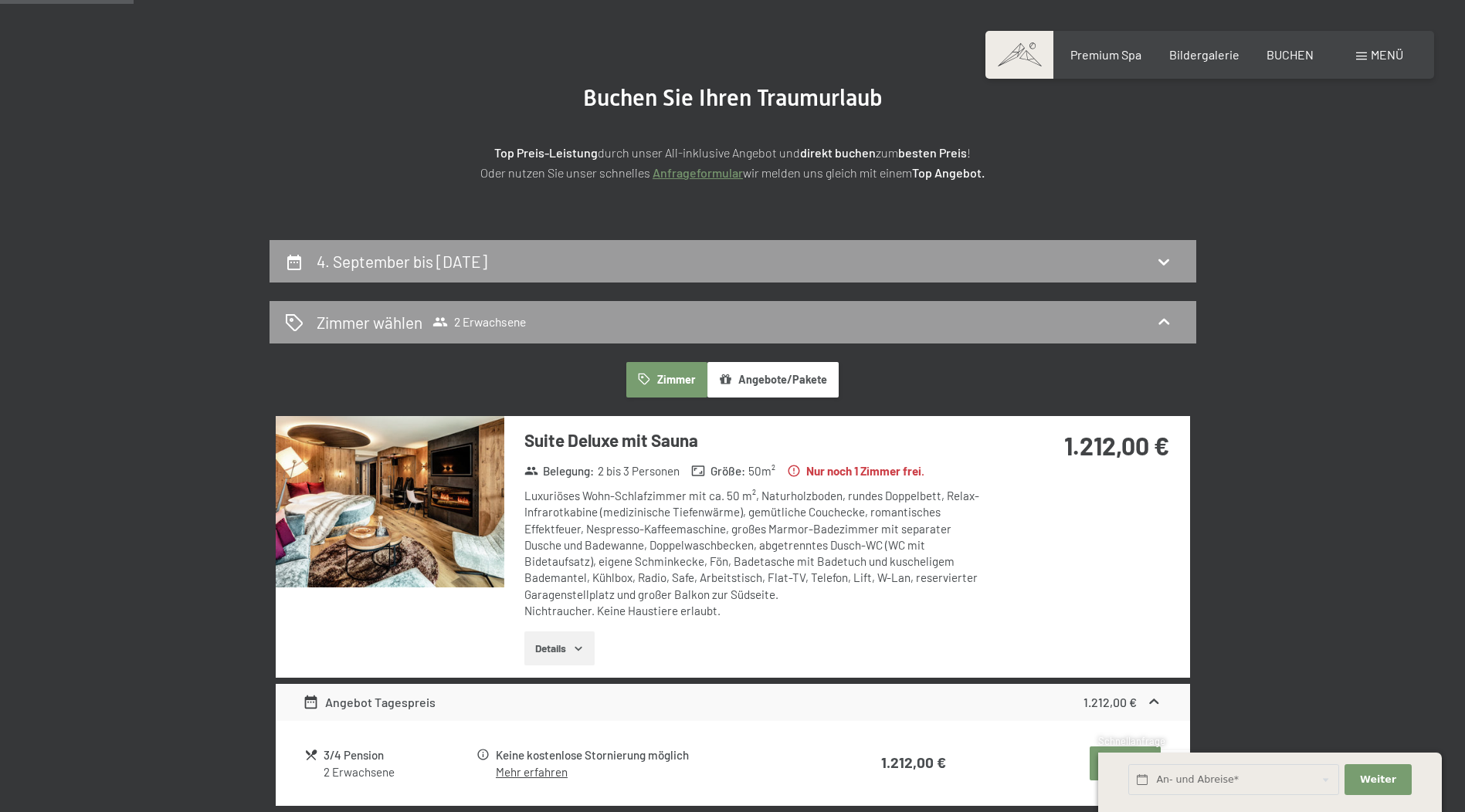
scroll to position [0, 0]
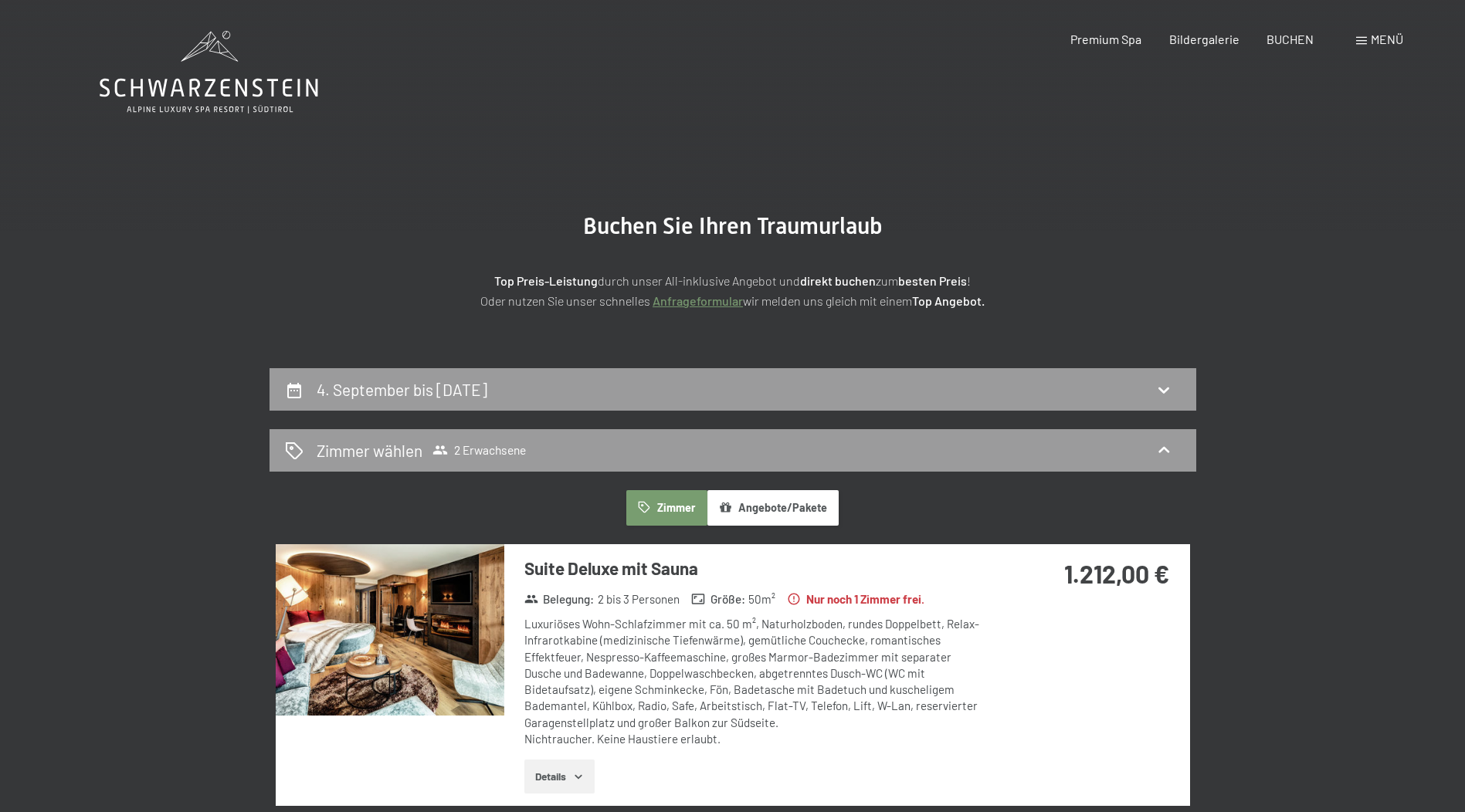
click at [208, 84] on icon at bounding box center [209, 72] width 219 height 83
